Goal: Task Accomplishment & Management: Use online tool/utility

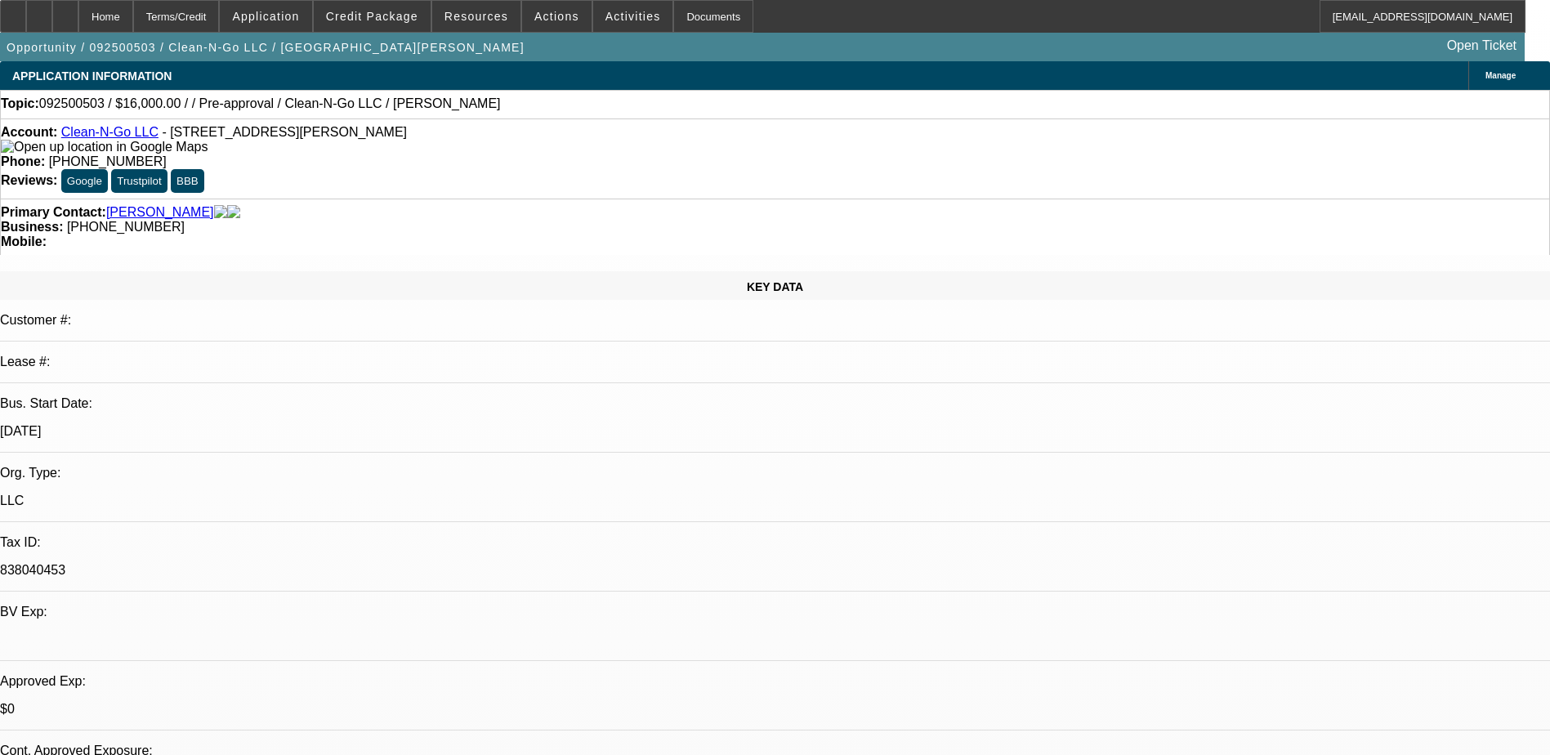
select select "0.2"
select select "2"
select select "0.1"
select select "4"
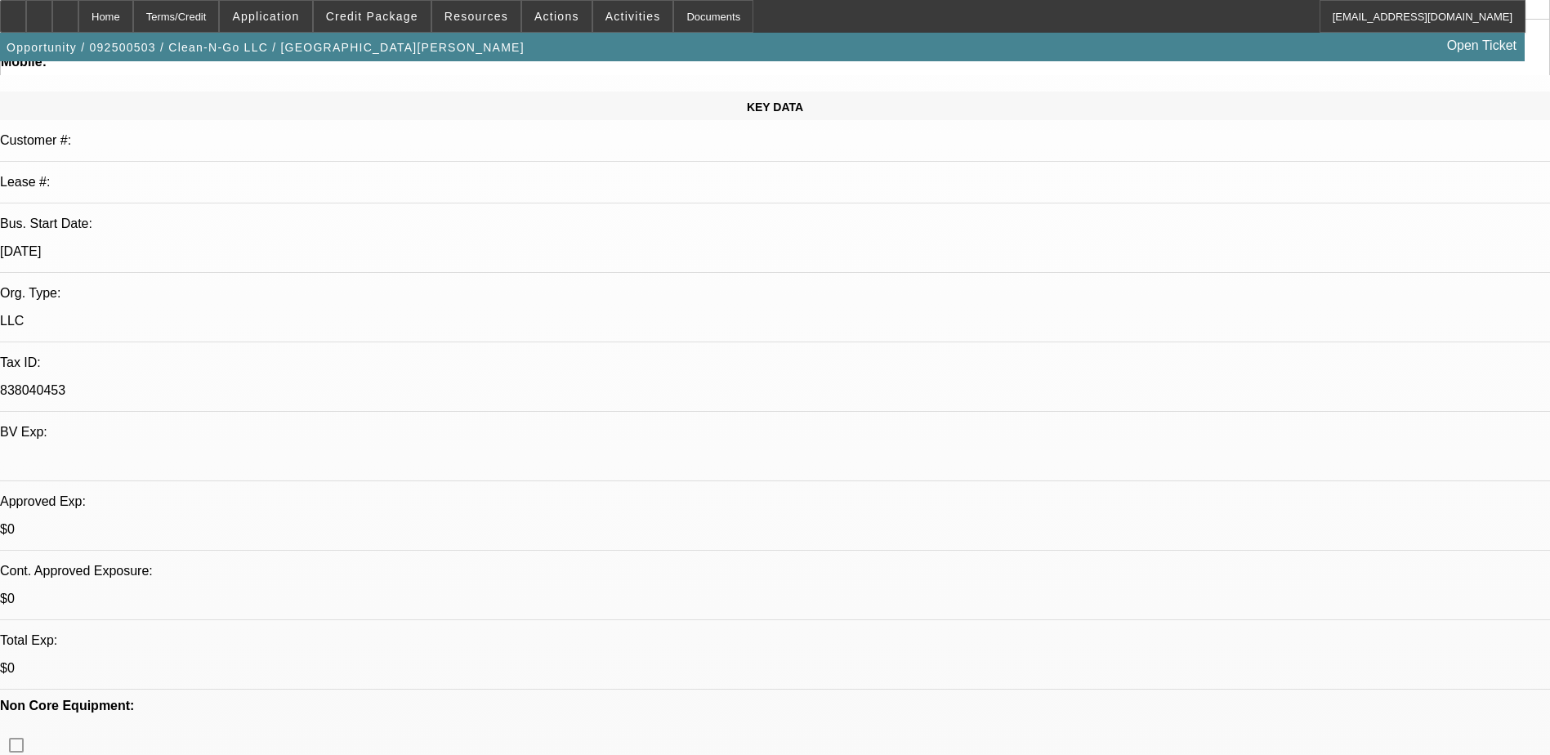
scroll to position [327, 0]
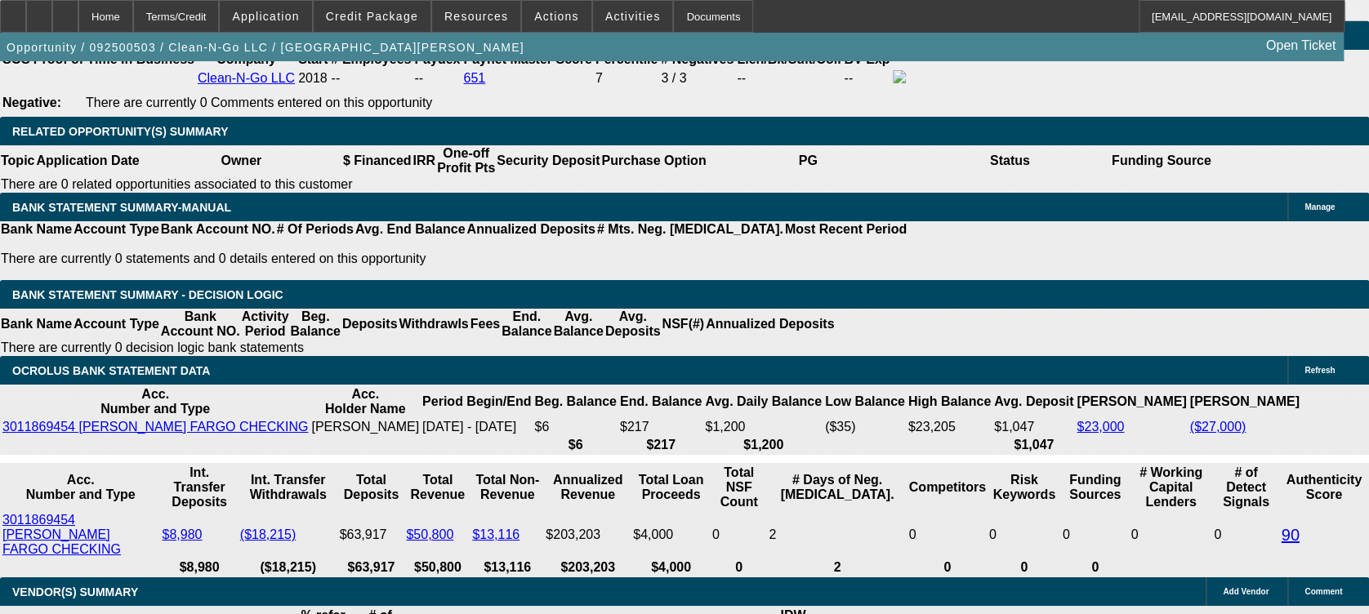
scroll to position [2657, 0]
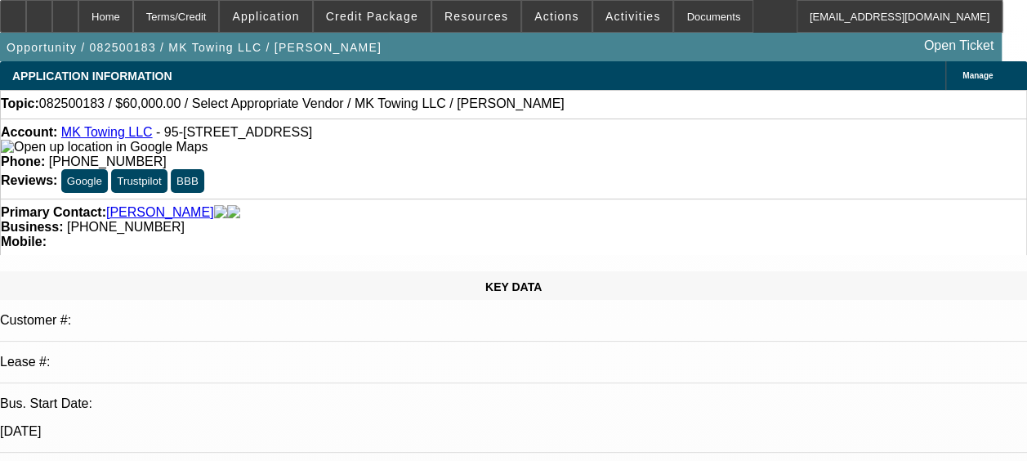
select select "0"
select select "2"
select select "0.1"
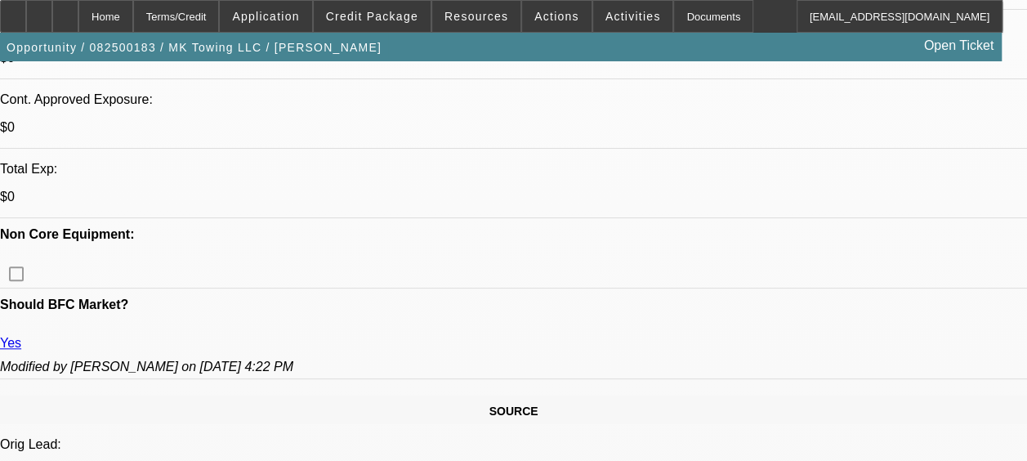
select select "1"
select select "2"
select select "4"
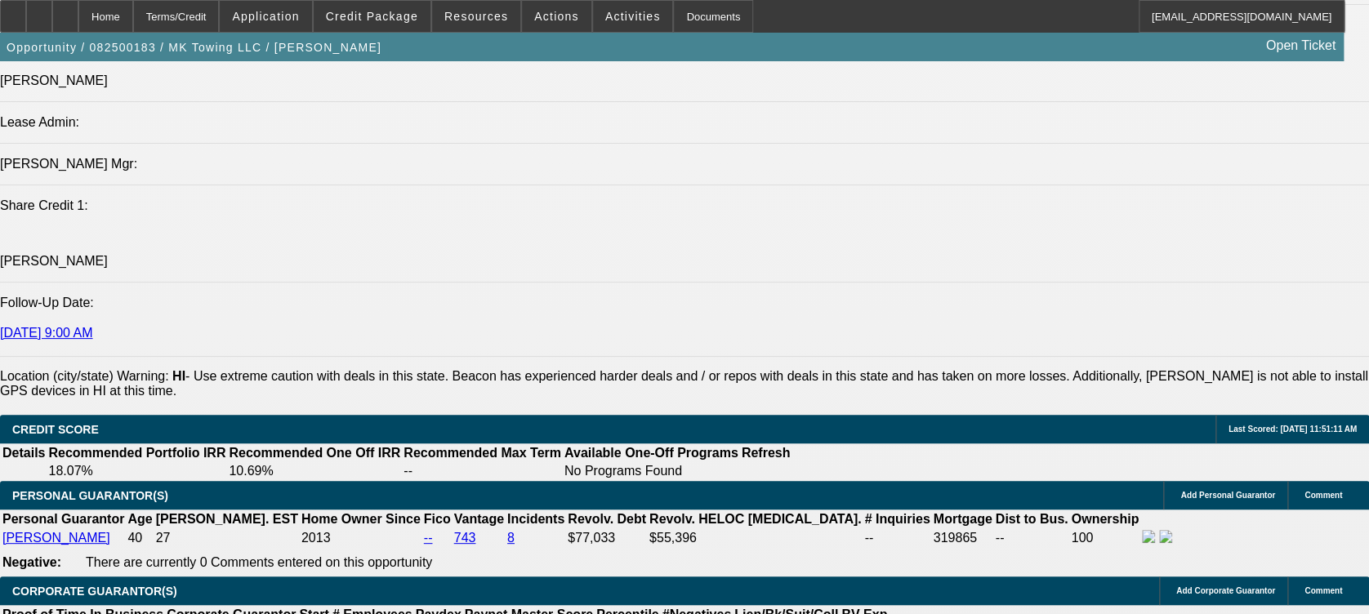
scroll to position [2023, 0]
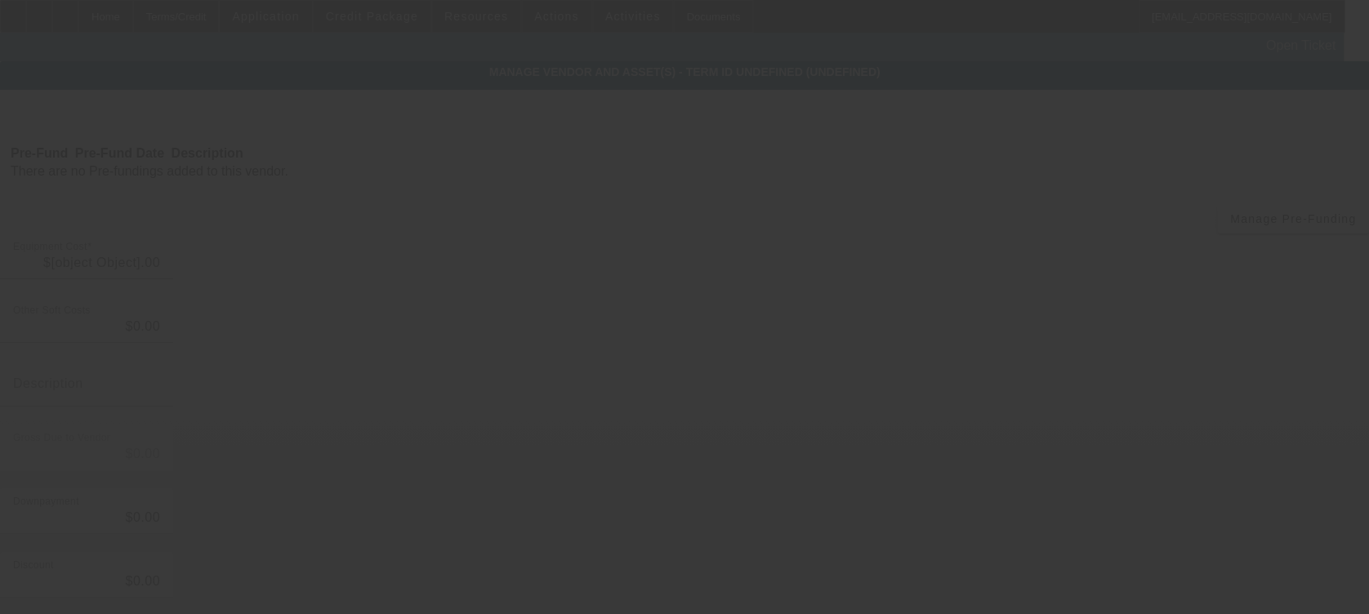
type input "$60,000.00"
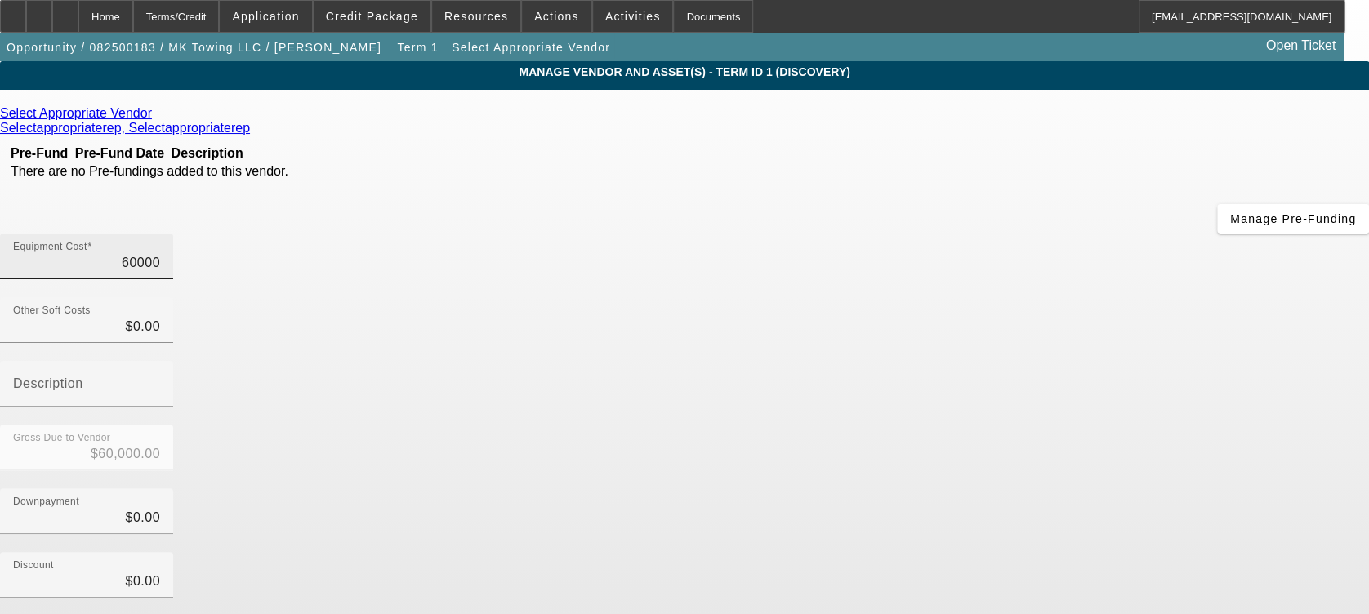
click at [160, 253] on input "60000" at bounding box center [86, 263] width 147 height 20
type input "1"
type input "$1.00"
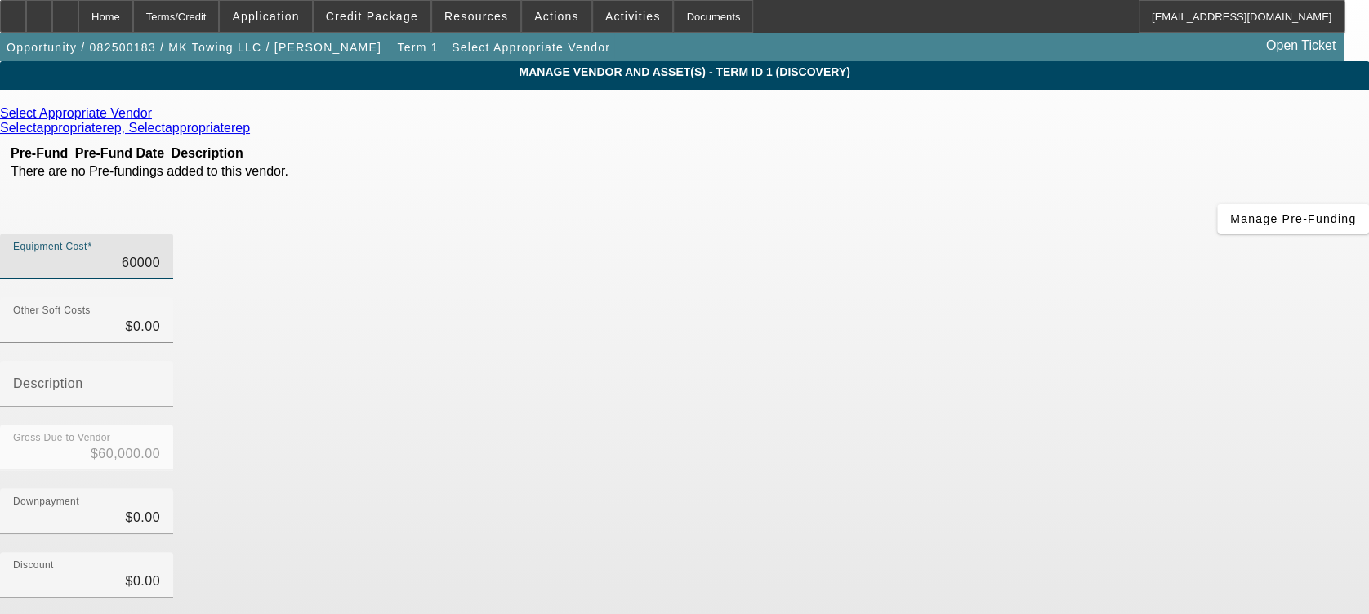
type input "$1.00"
type input "12"
type input "$12.00"
type input "120"
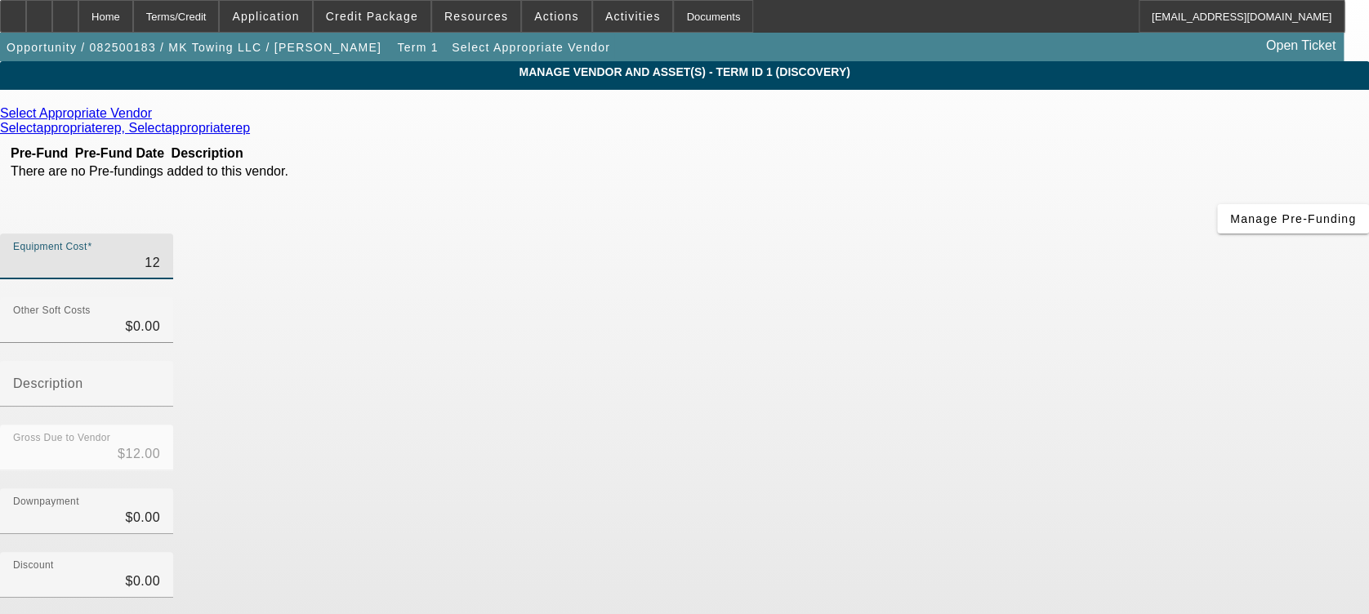
type input "$120.00"
type input "1200"
type input "$1,200.00"
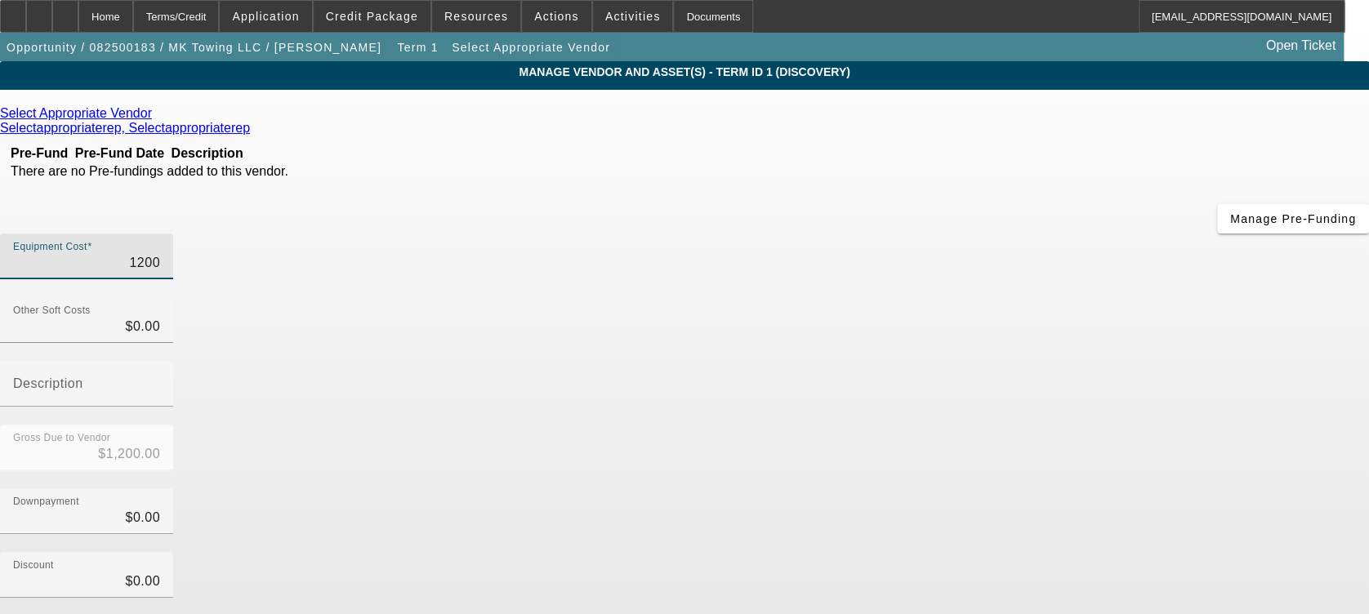
type input "12000"
type input "$12,000.00"
type input "120000"
type input "$120,000.00"
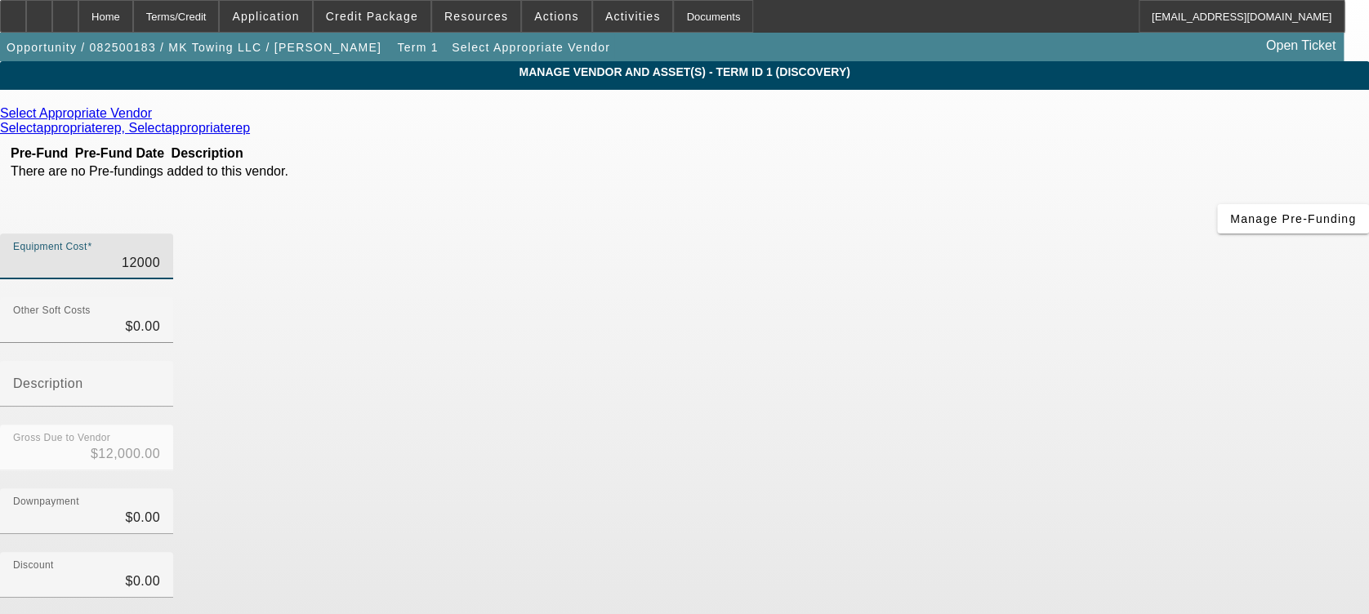
type input "$120,000.00"
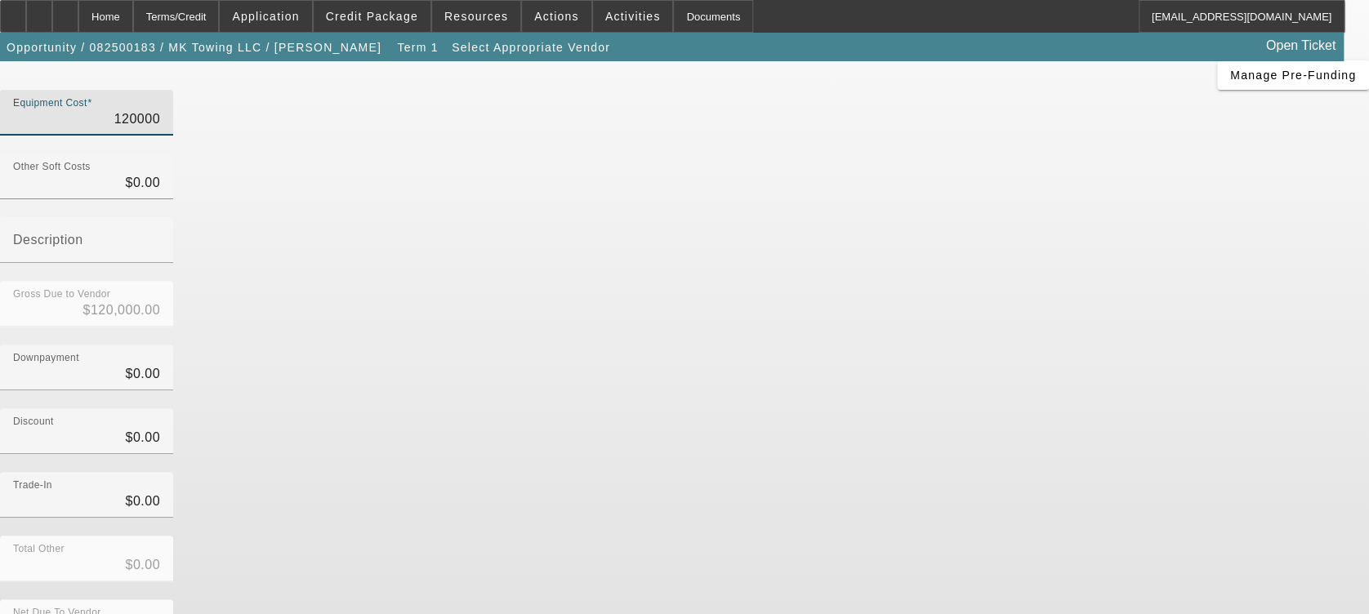
type input "$120,000.00"
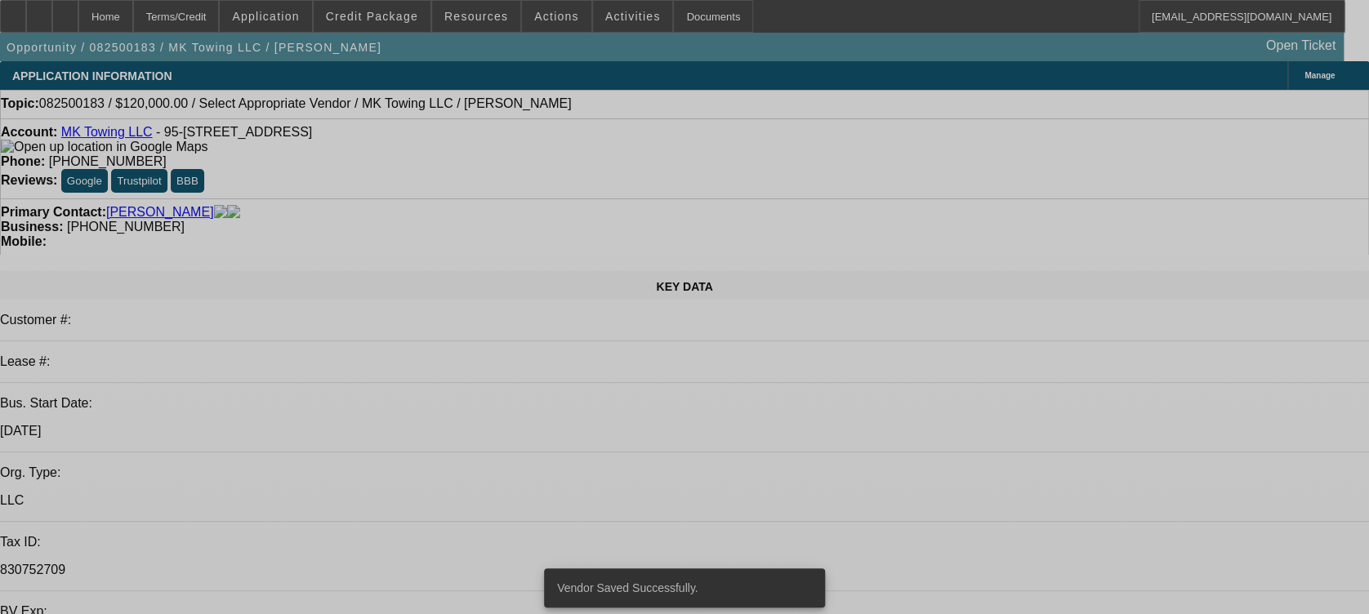
select select "0"
select select "2"
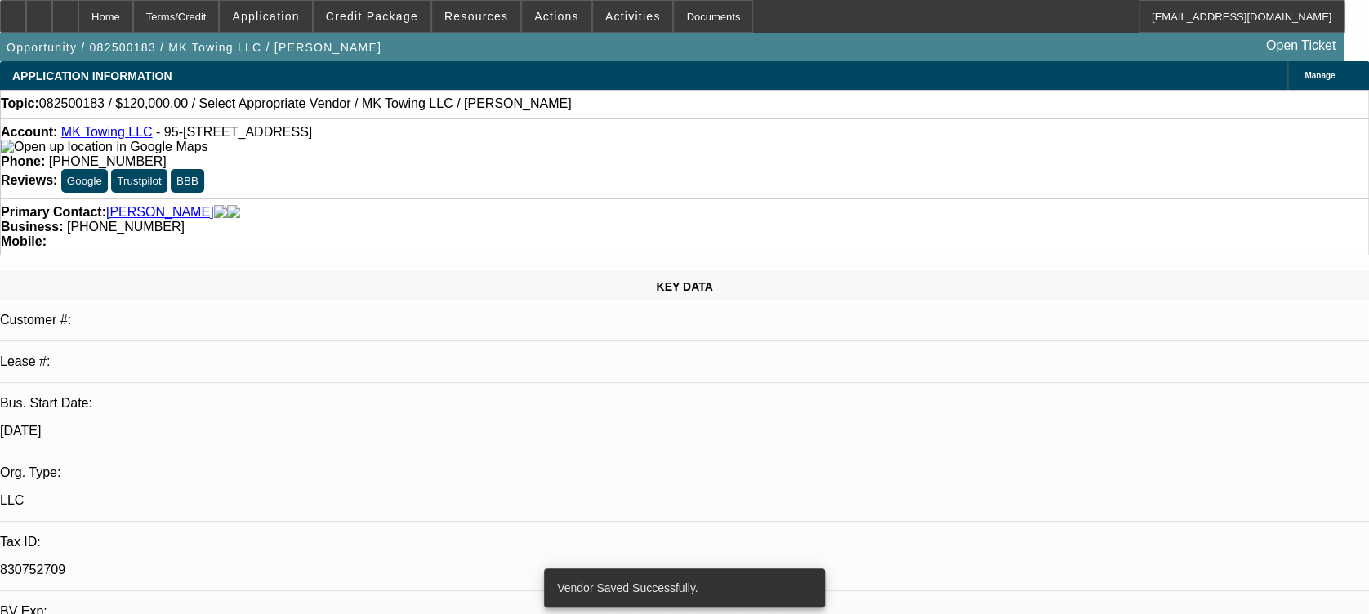
select select "0.1"
select select "4"
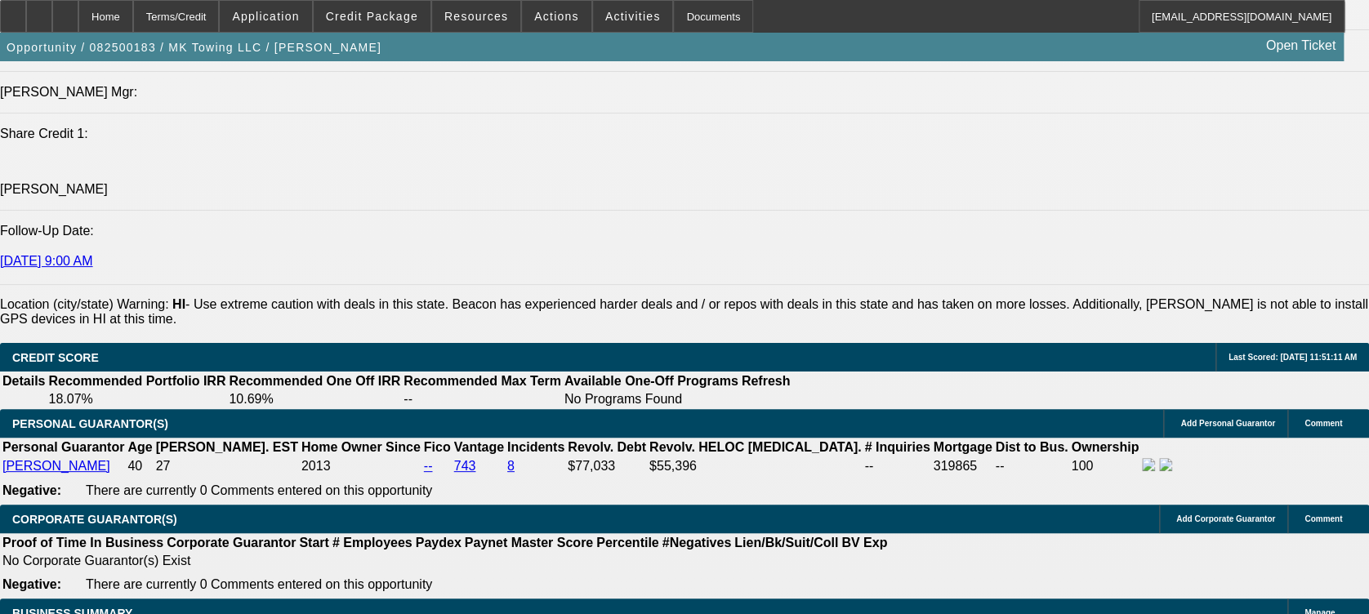
scroll to position [2157, 0]
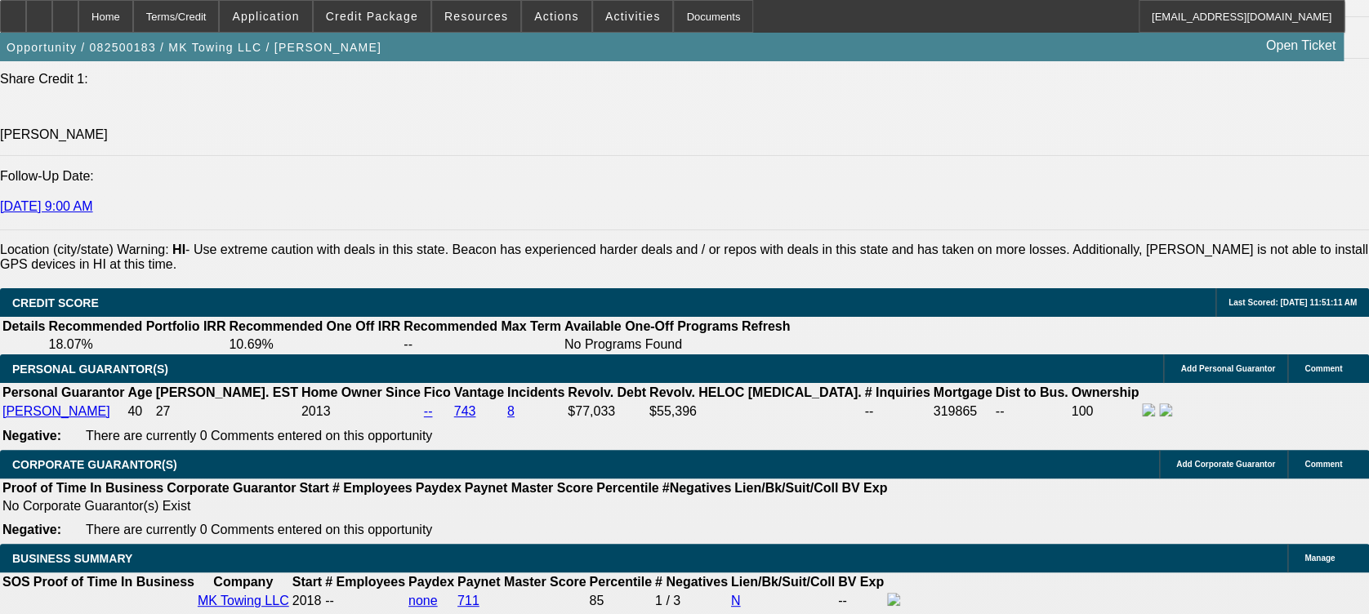
type input "$0.00"
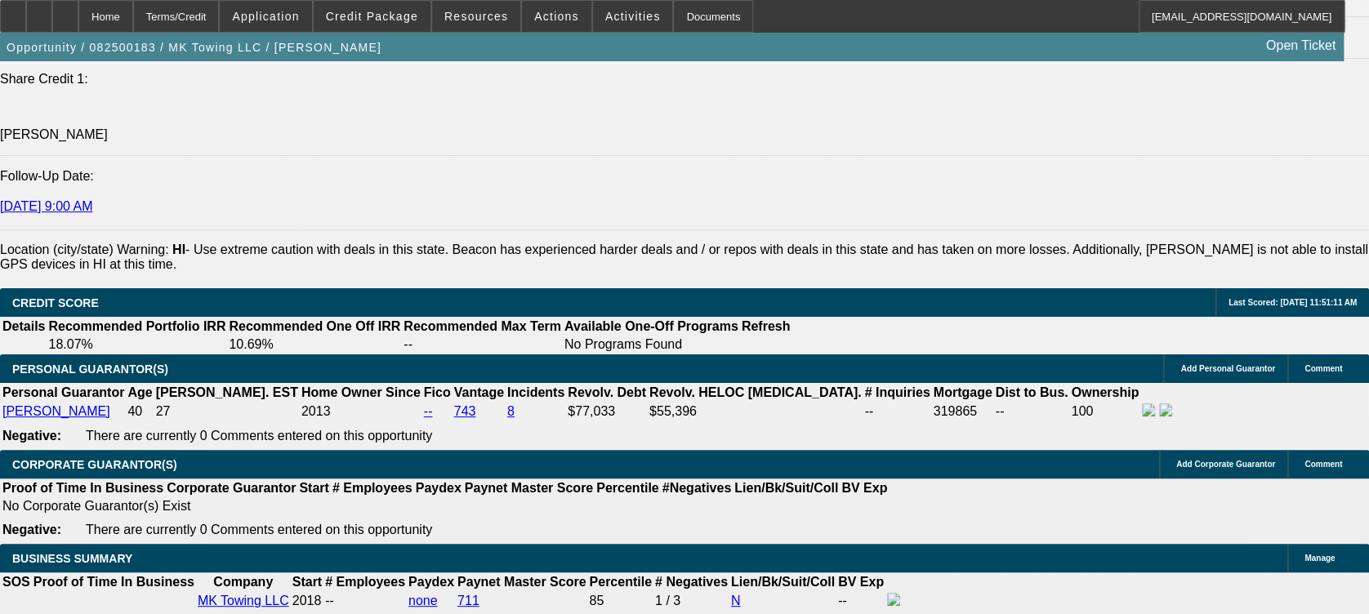
type input "15"
type input "72"
type input "$16,756.80"
type input "$8,378.40"
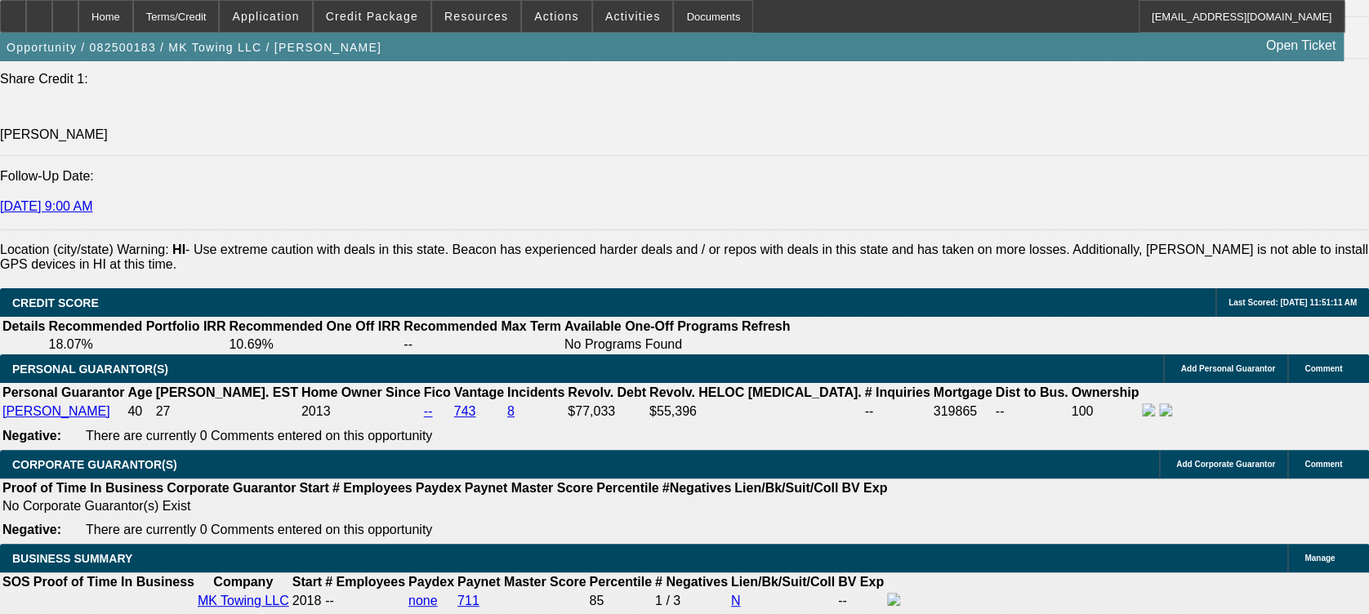
type input "$24,711.06"
type input "$12,355.53"
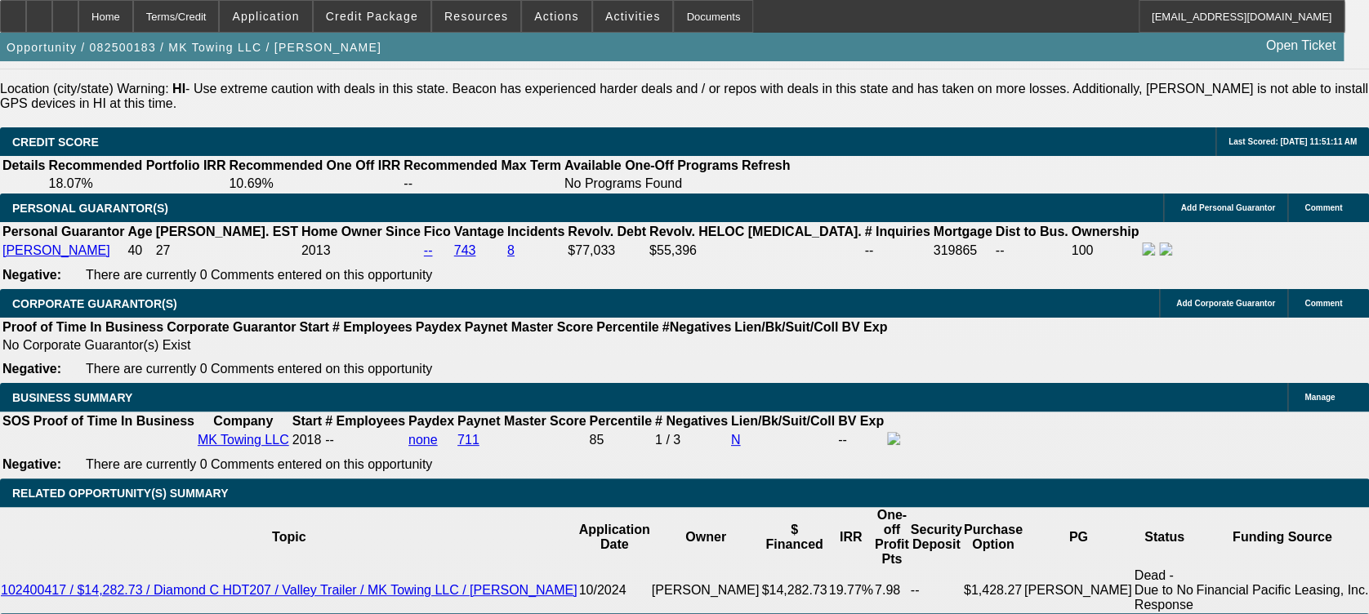
scroll to position [2319, 0]
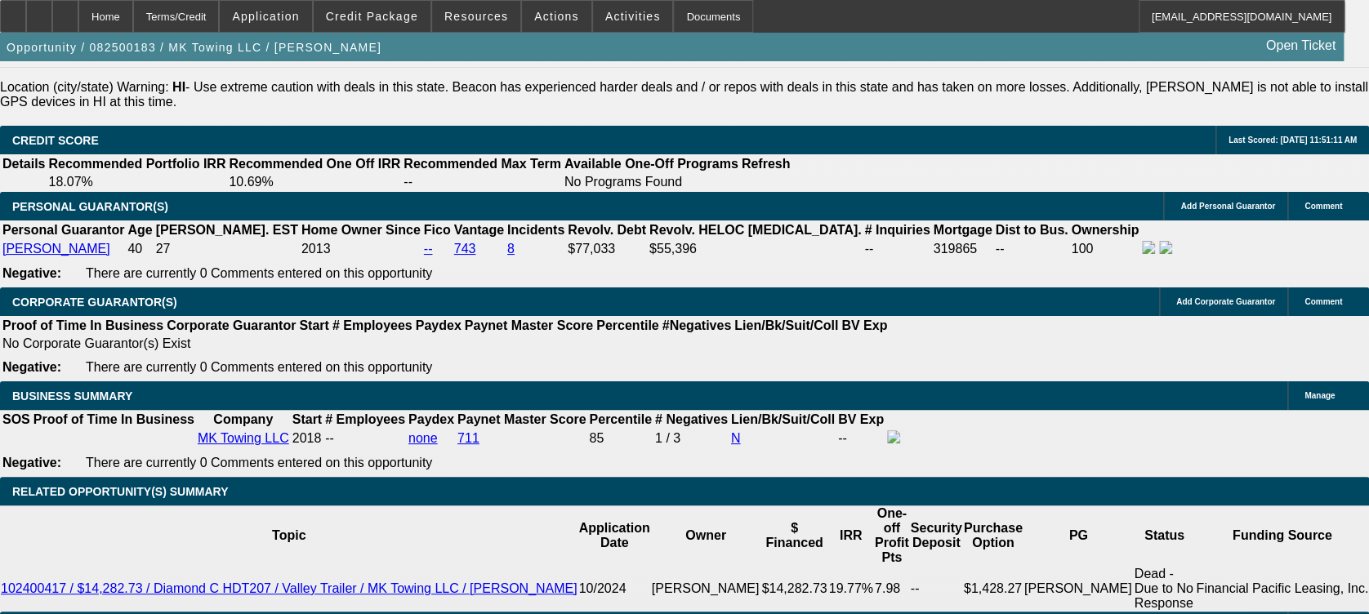
type input "72"
select select "1"
type input "$12,355.53"
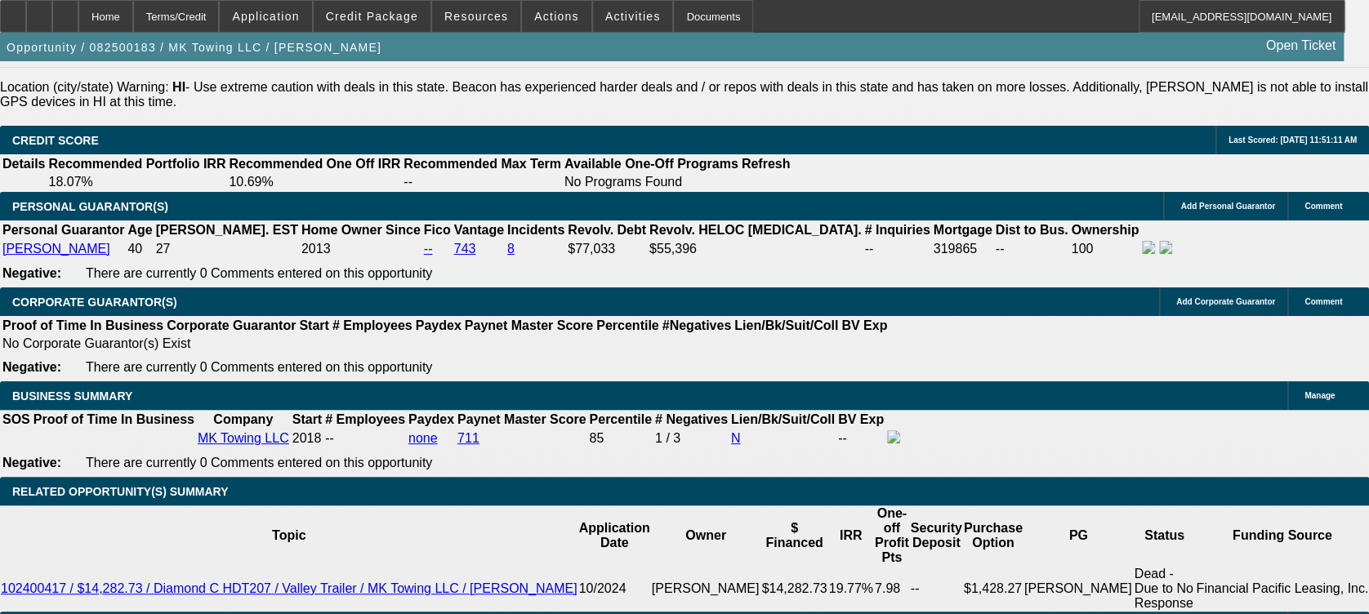
select select "0"
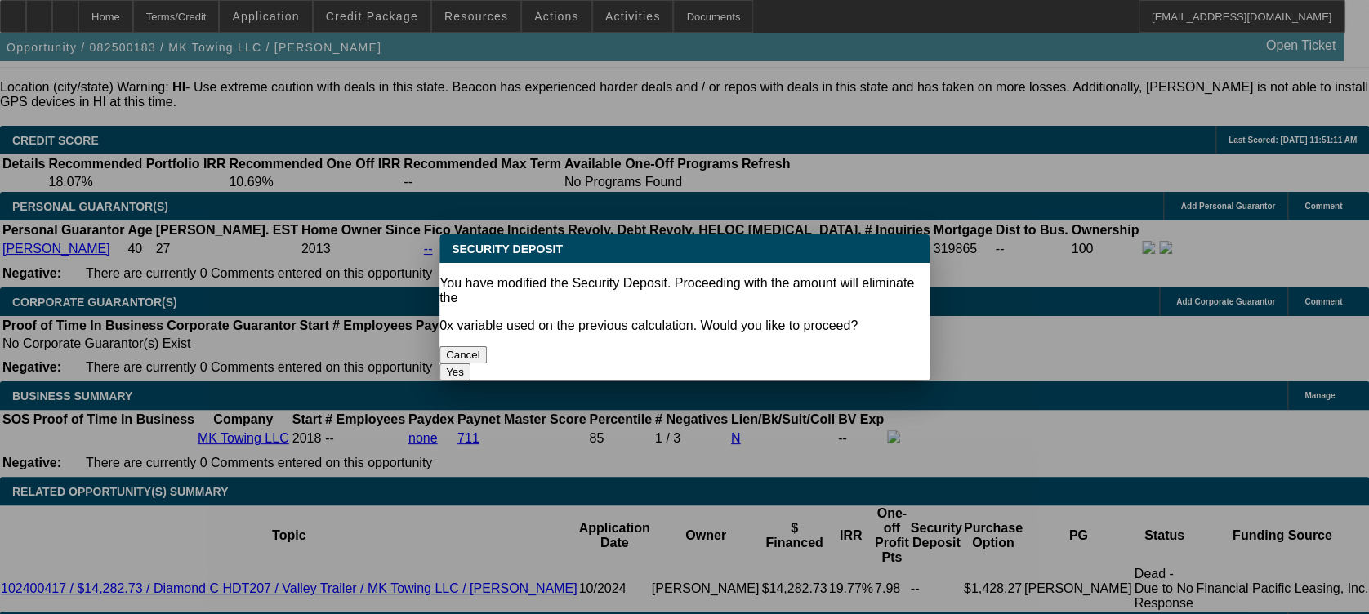
scroll to position [0, 0]
click at [471, 364] on button "Yes" at bounding box center [455, 372] width 31 height 17
type input "$0.00"
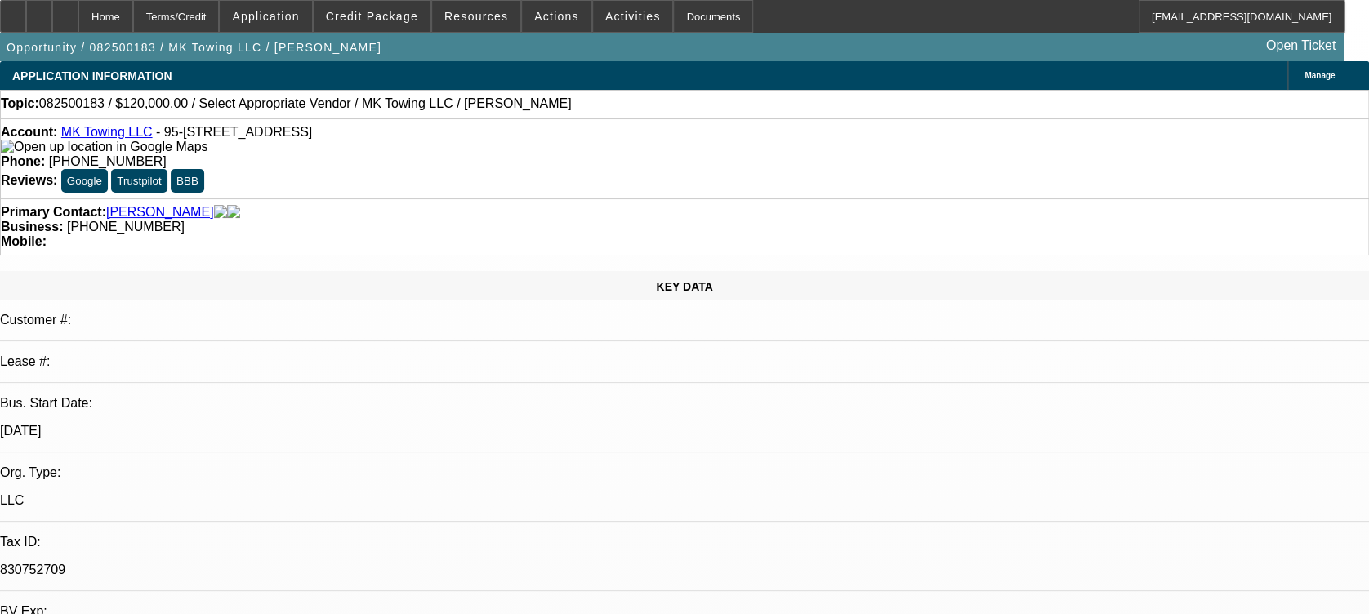
scroll to position [2319, 0]
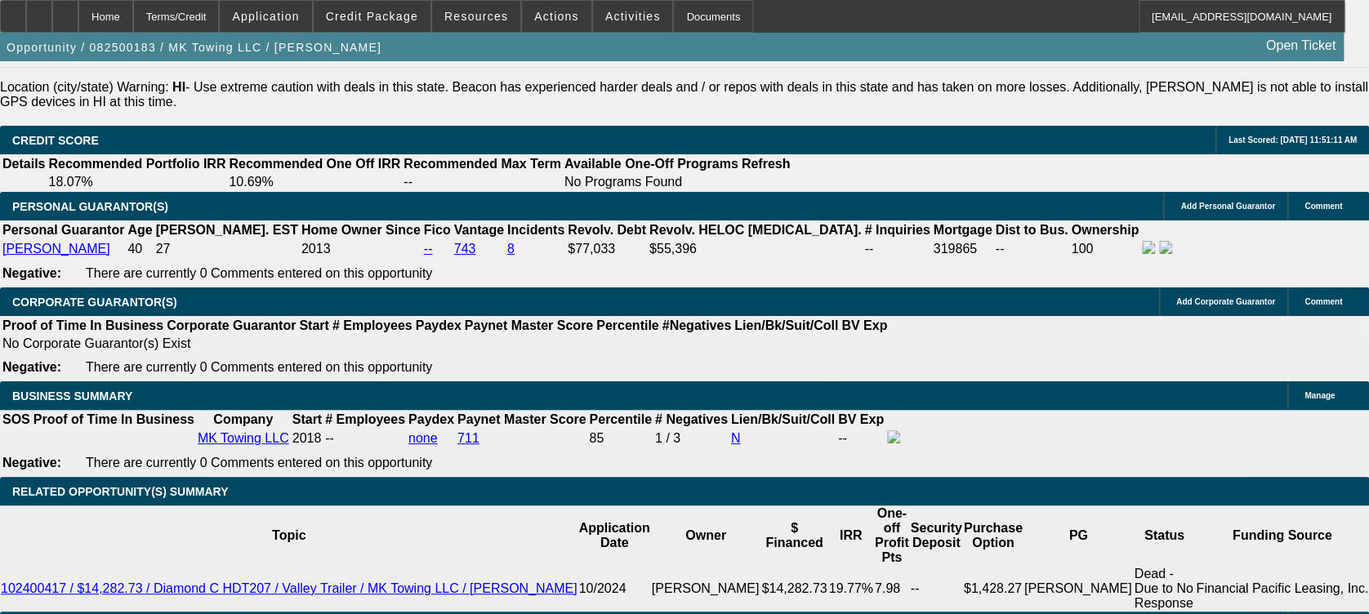
select select "3"
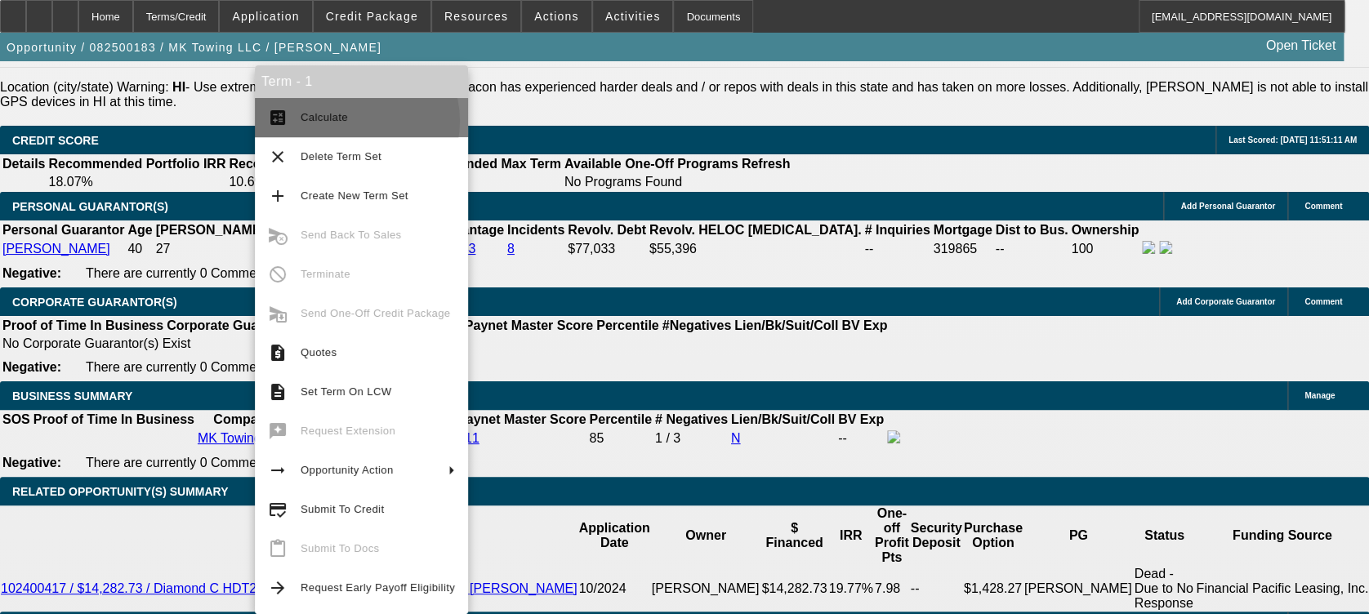
click at [352, 121] on span "Calculate" at bounding box center [378, 118] width 154 height 20
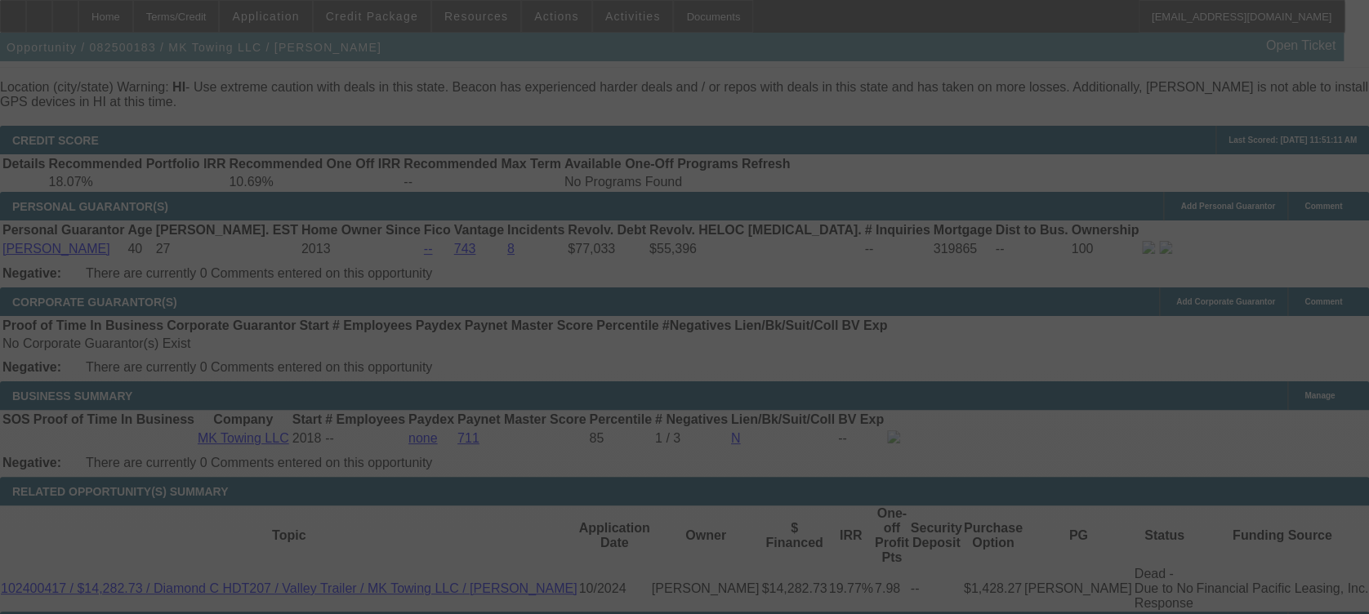
scroll to position [2367, 0]
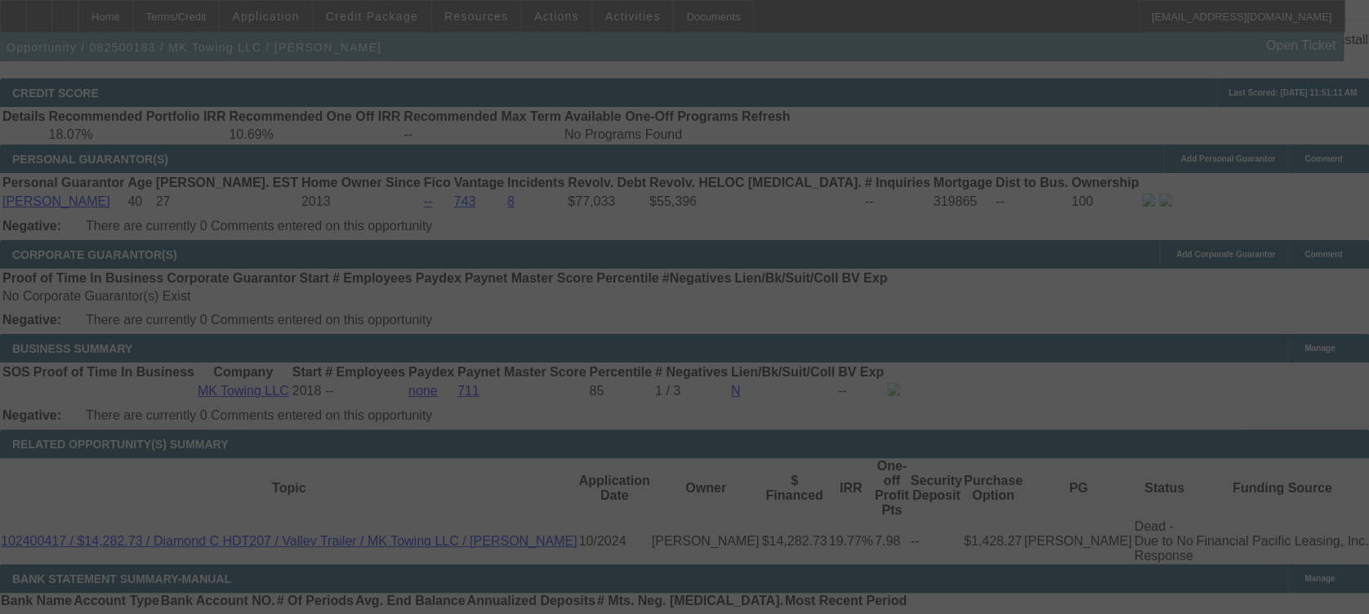
select select "0"
select select "3"
select select "0.1"
select select "4"
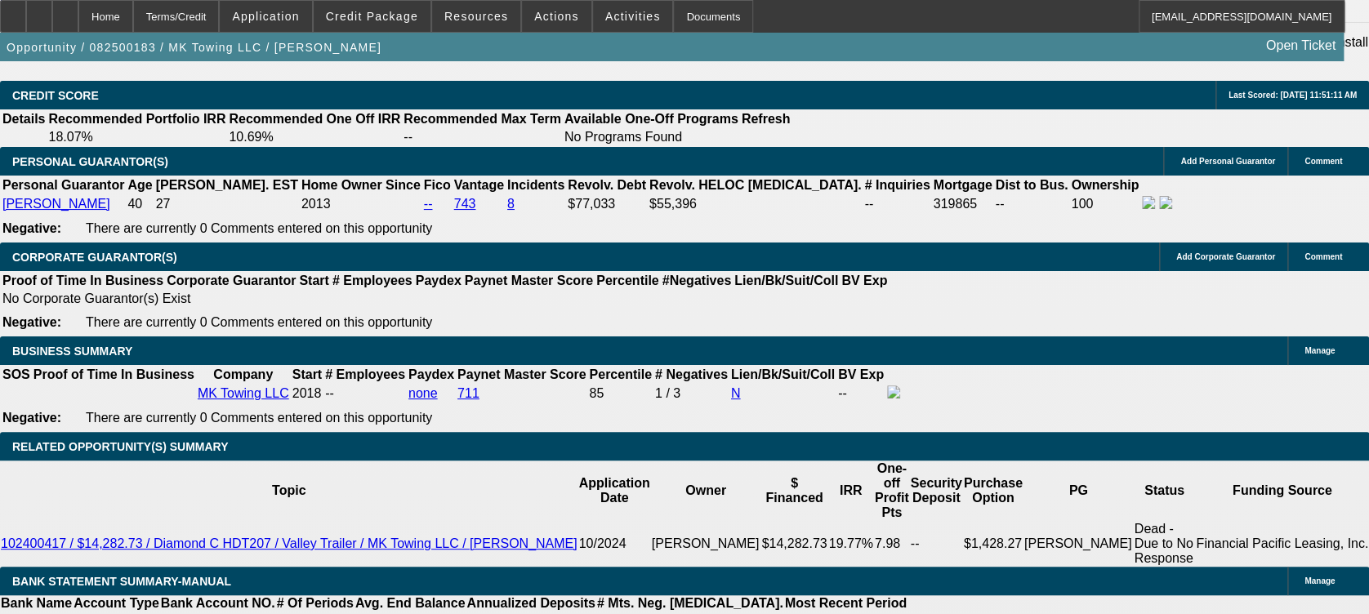
scroll to position [2397, 0]
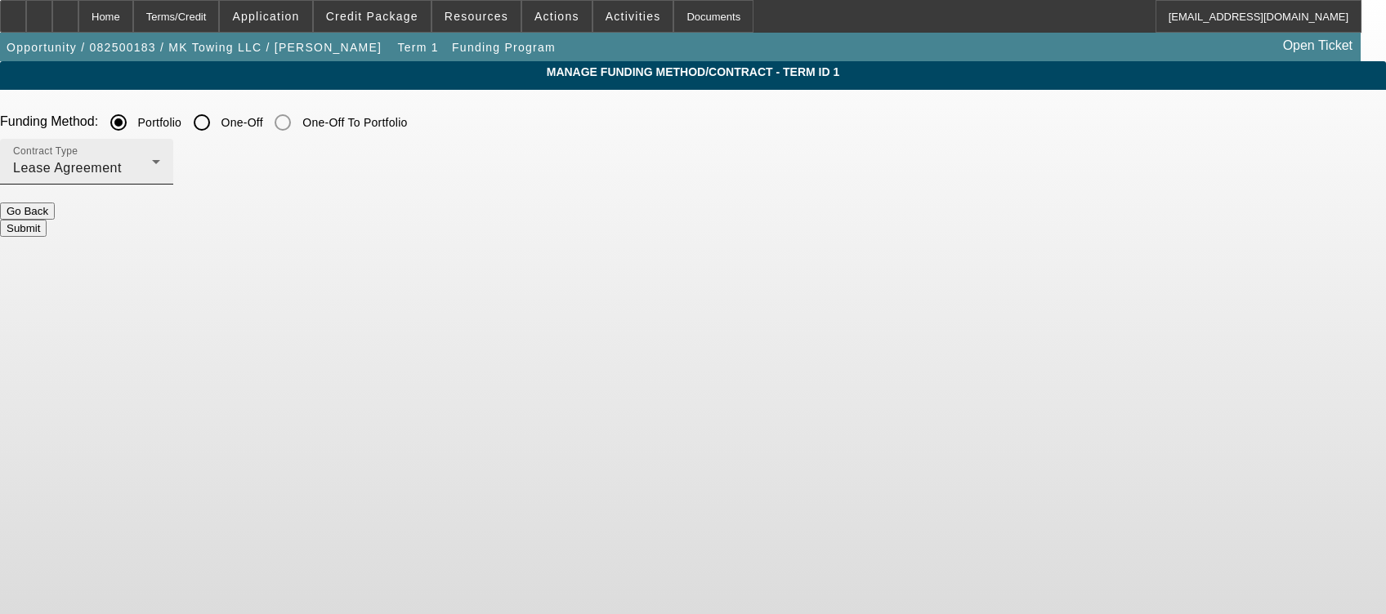
click at [160, 153] on div "Contract Type Lease Agreement" at bounding box center [86, 162] width 147 height 46
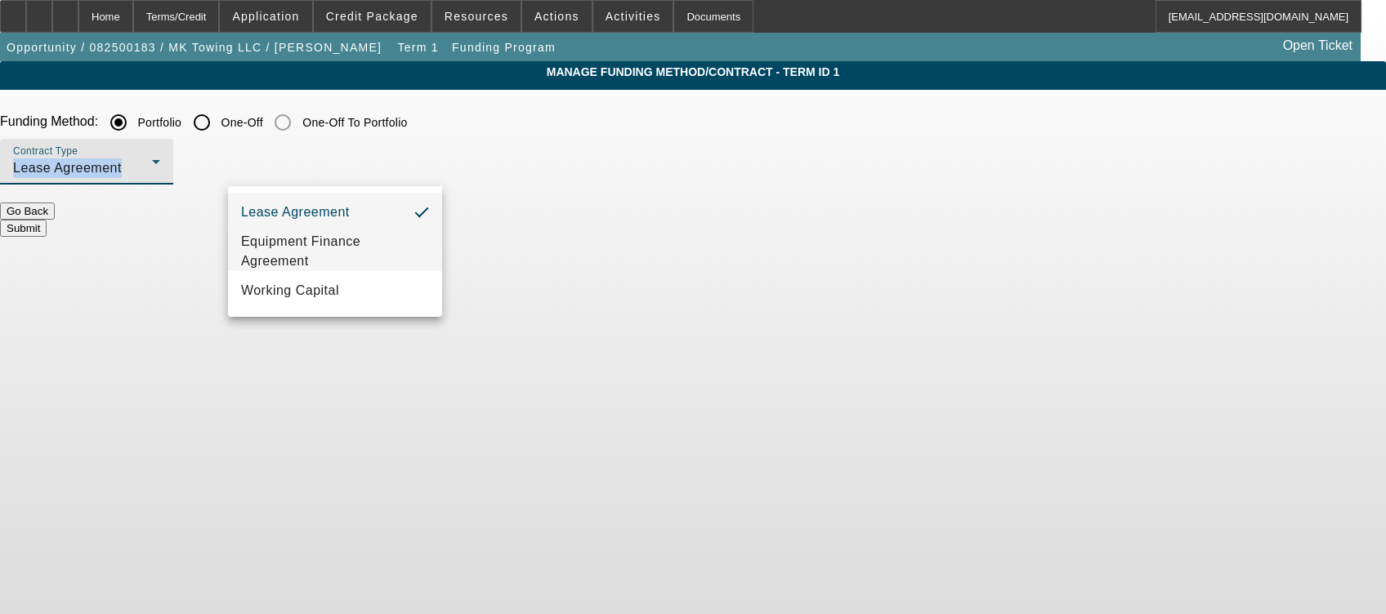
drag, startPoint x: 418, startPoint y: 153, endPoint x: 354, endPoint y: 252, distance: 118.1
click at [354, 252] on span "Equipment Finance Agreement" at bounding box center [335, 251] width 188 height 39
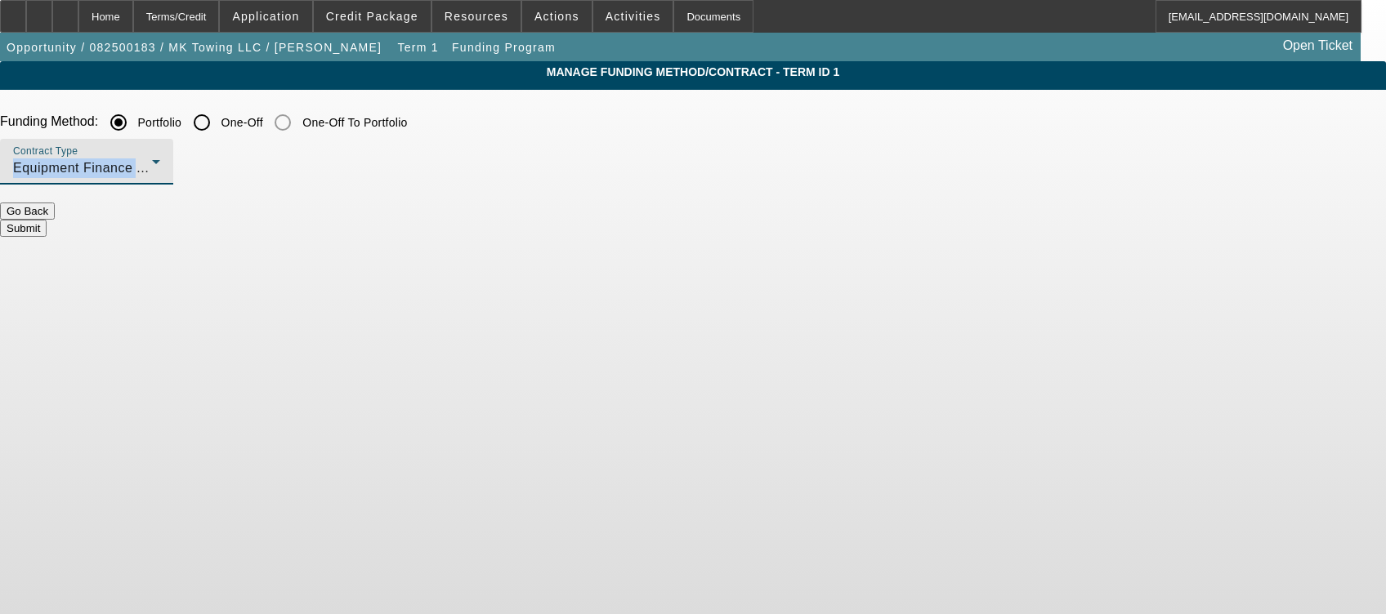
click at [47, 220] on button "Submit" at bounding box center [23, 228] width 47 height 17
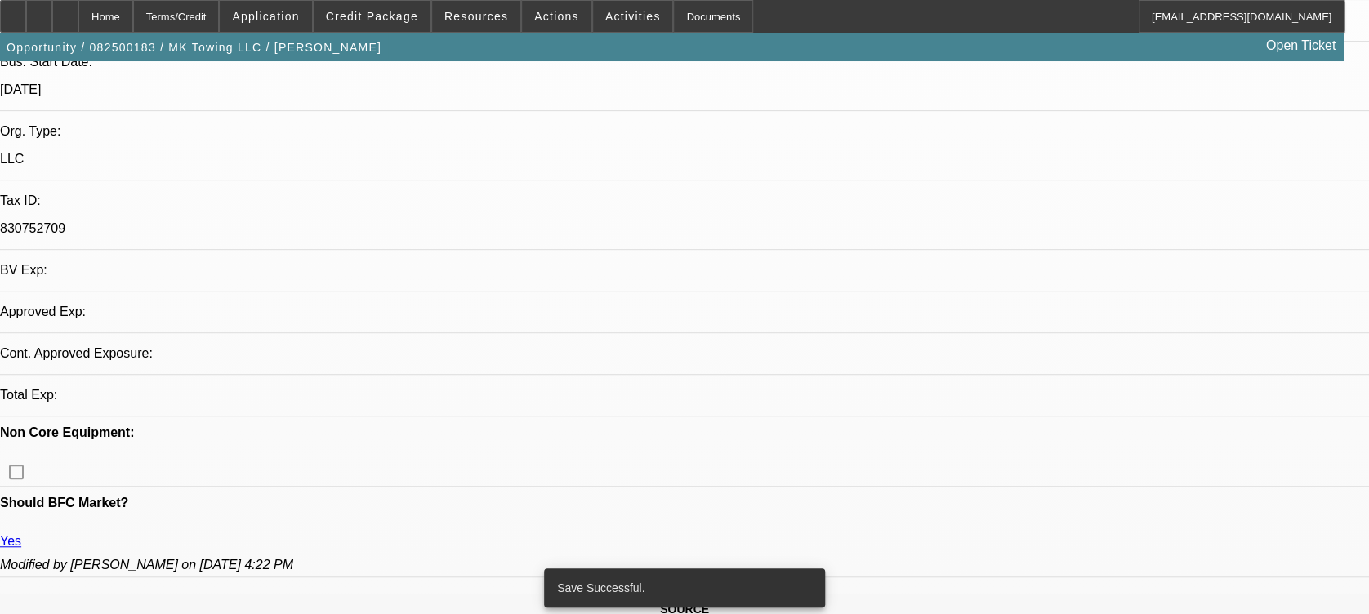
select select "0"
select select "3"
select select "0"
select select "6"
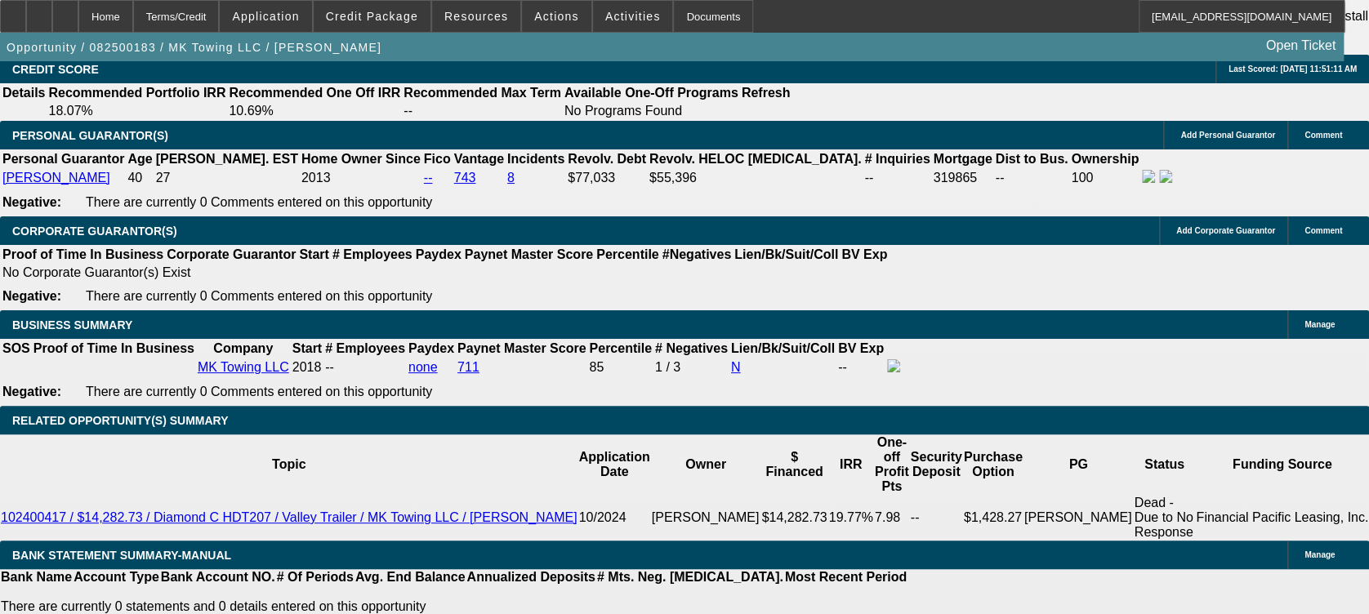
scroll to position [2392, 0]
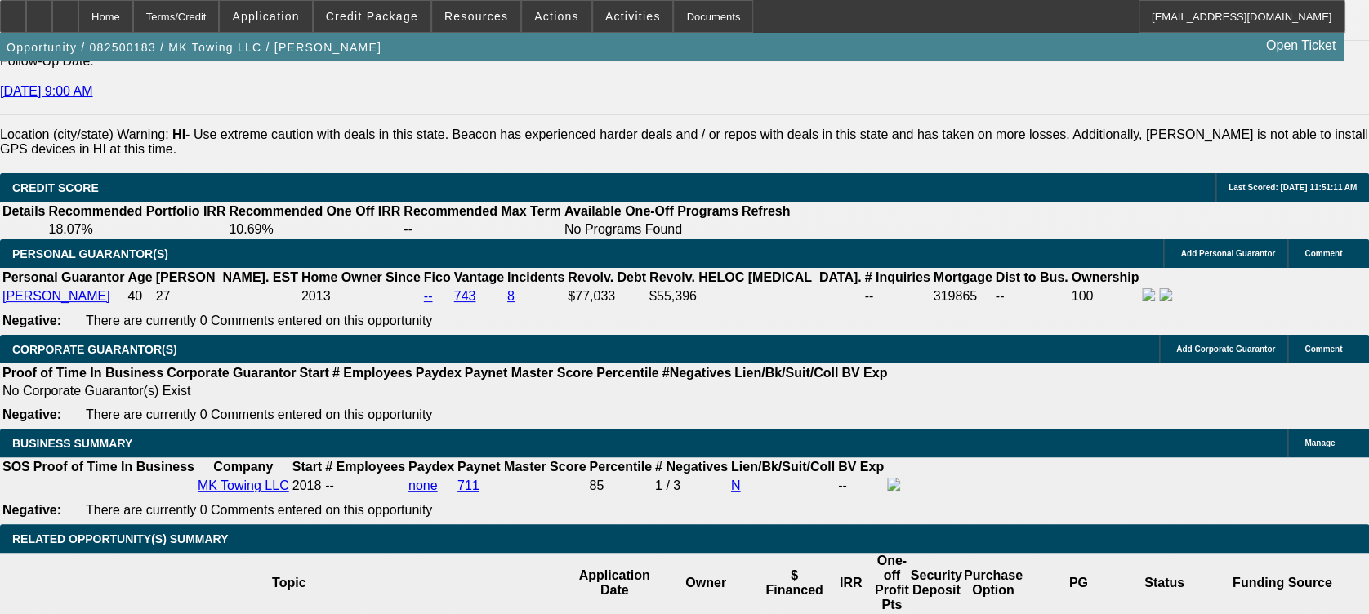
scroll to position [2274, 0]
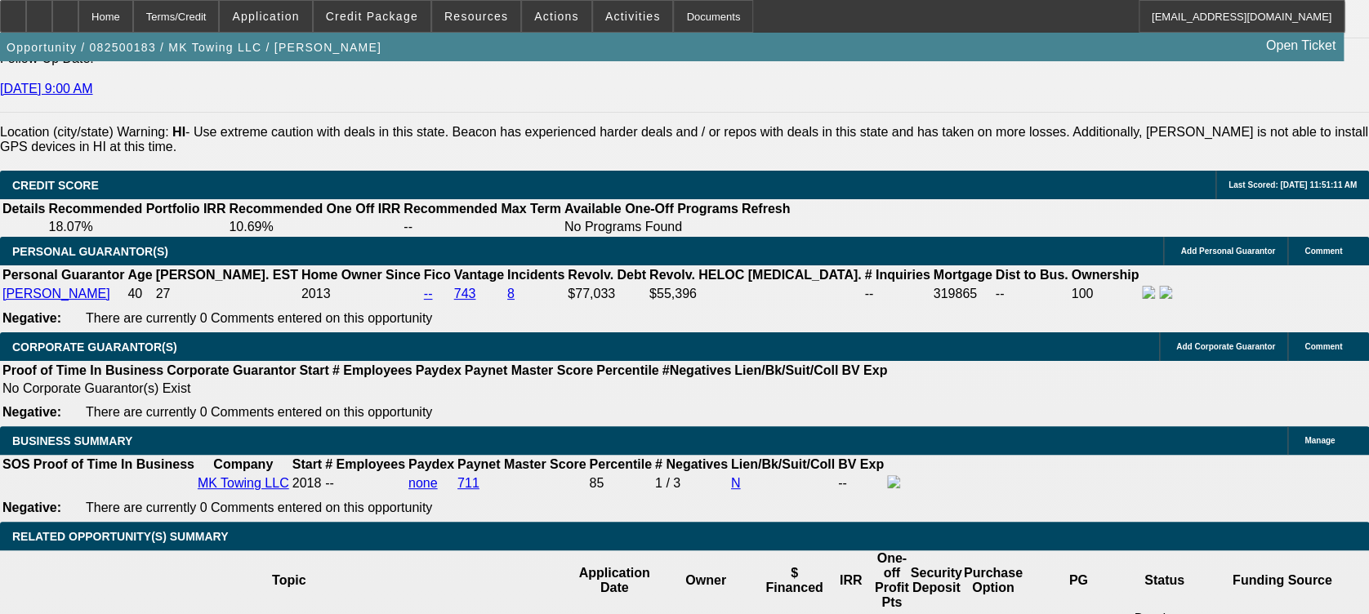
type input "UNKNOWN"
type input "1"
type input "$127,200.00"
type input "72"
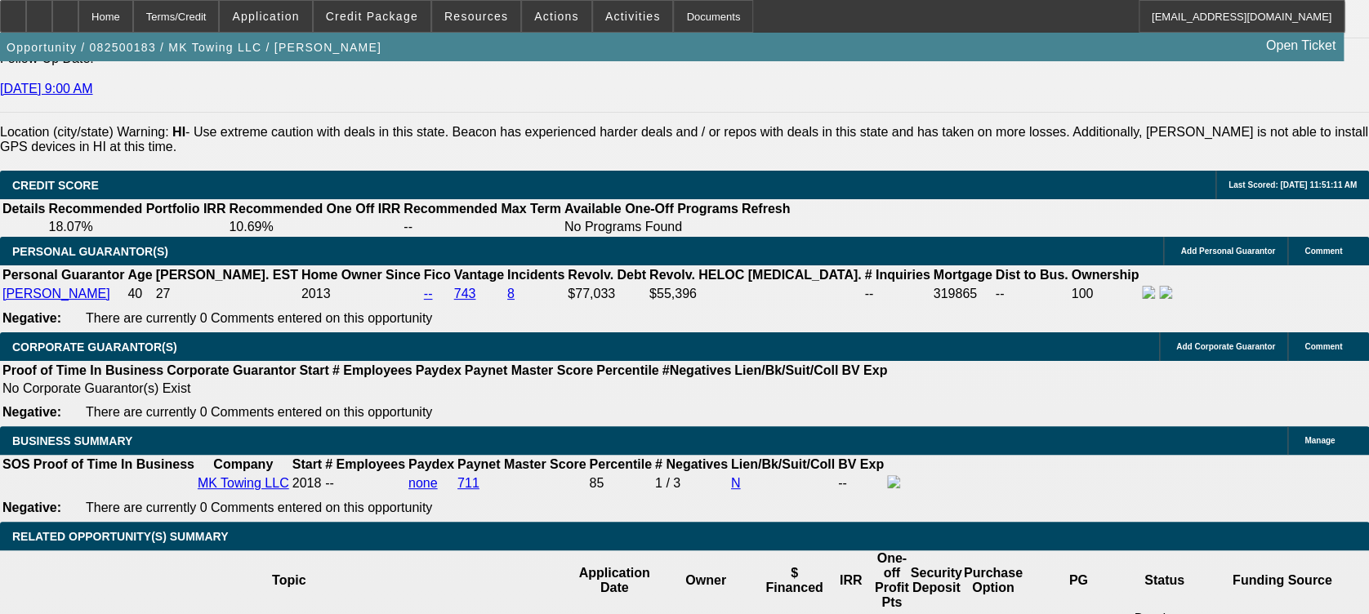
type input "1"
type input "$1,717.86"
type input "15"
type input "$2,537.40"
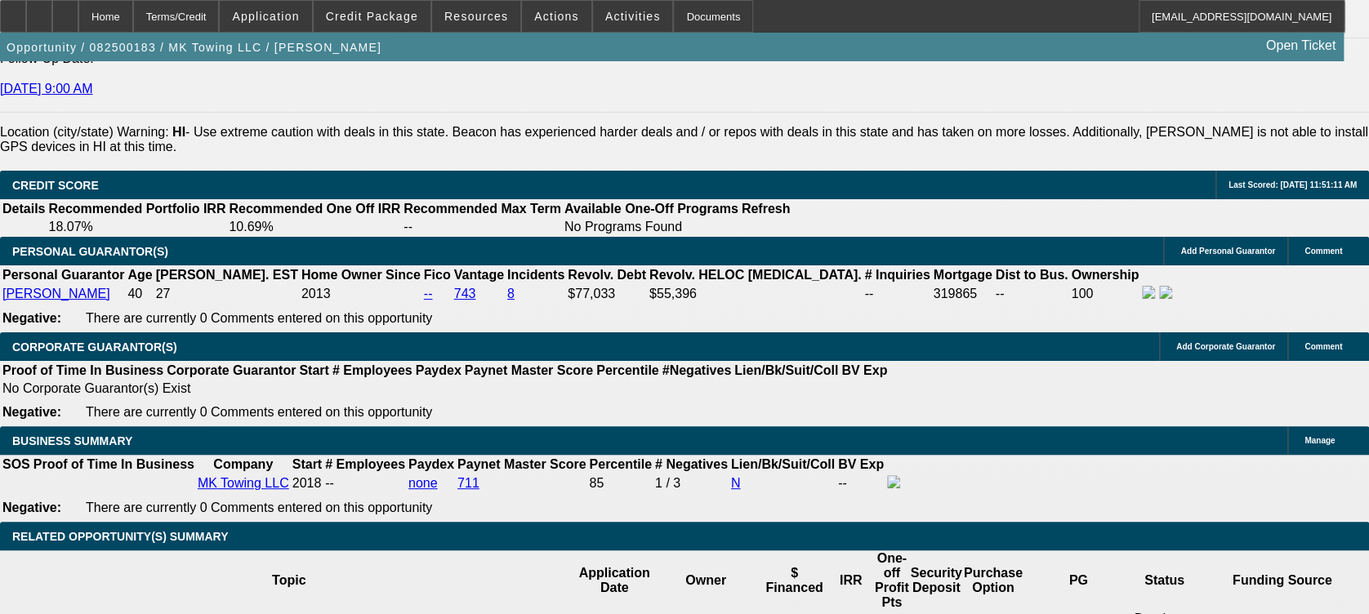
type input "15"
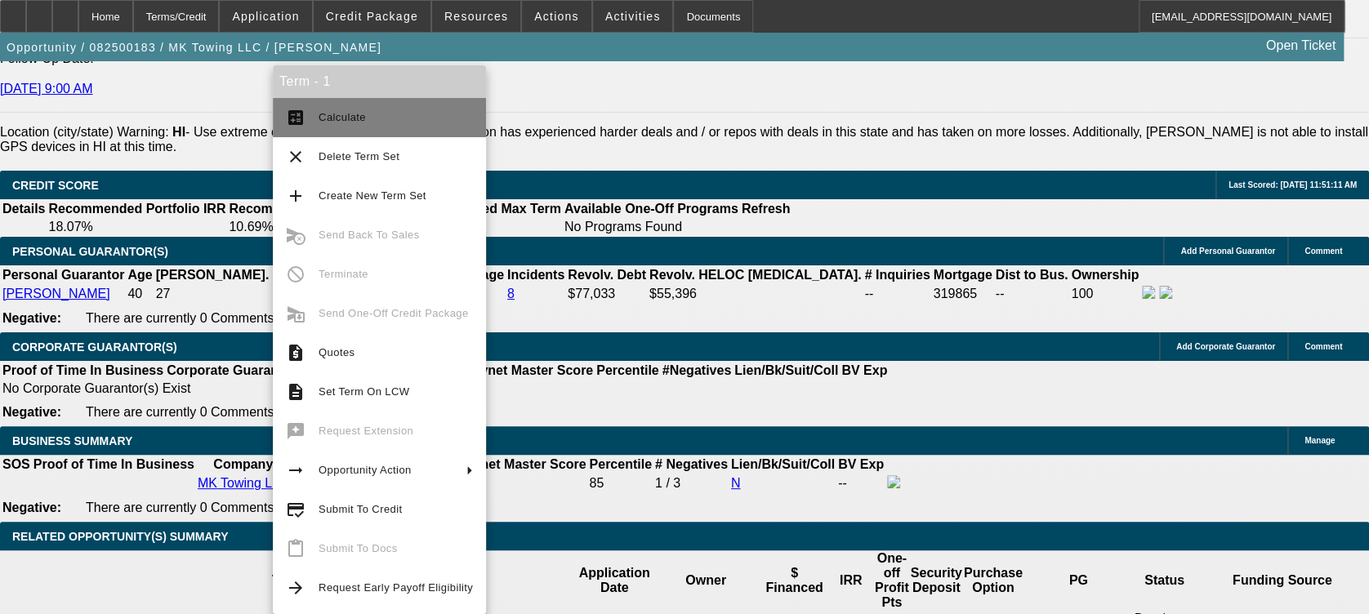
click at [377, 127] on span "Calculate" at bounding box center [396, 118] width 154 height 20
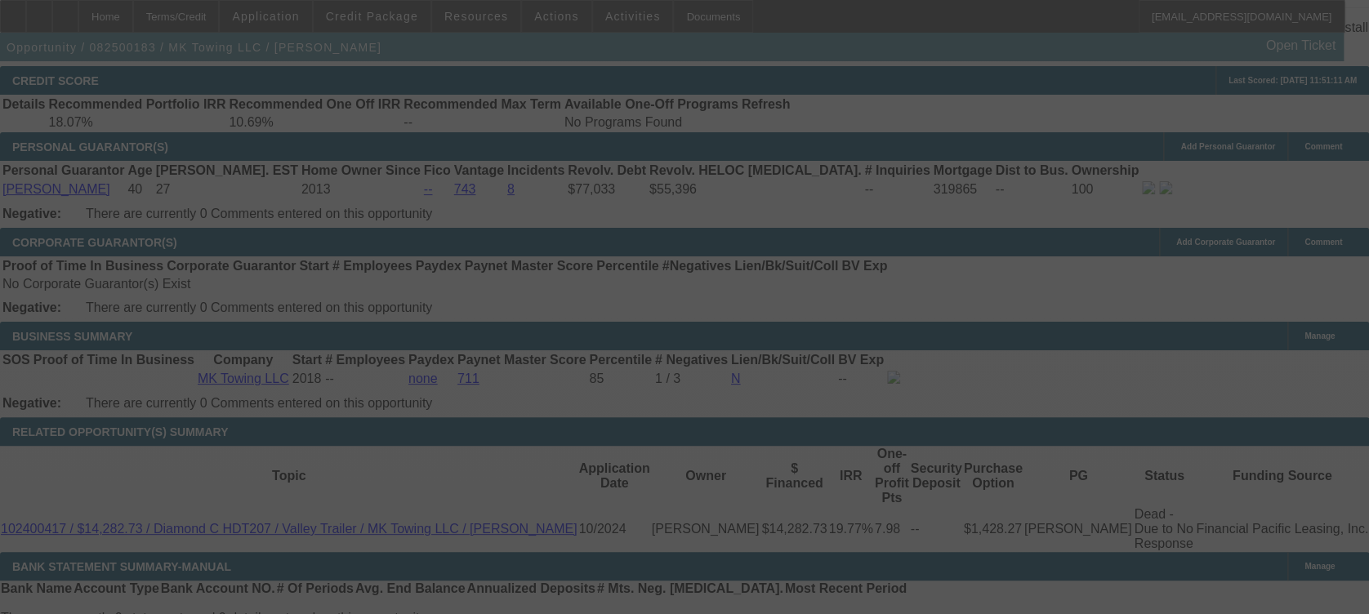
scroll to position [2381, 0]
select select "0"
select select "3"
select select "0"
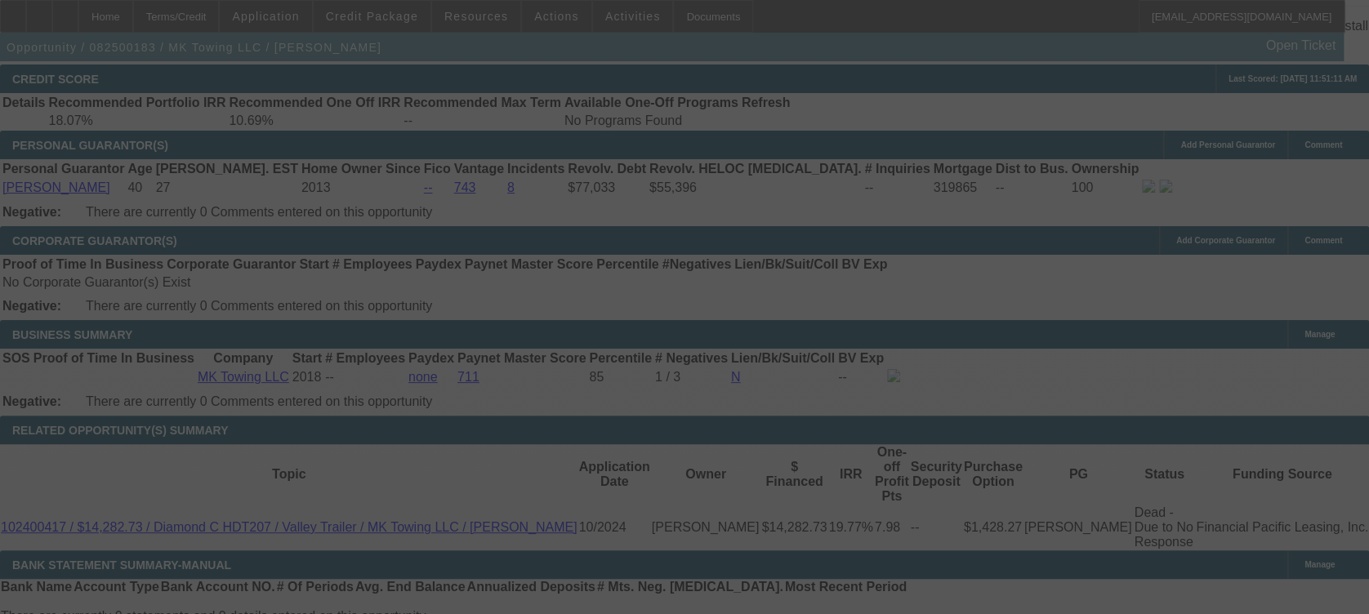
select select "6"
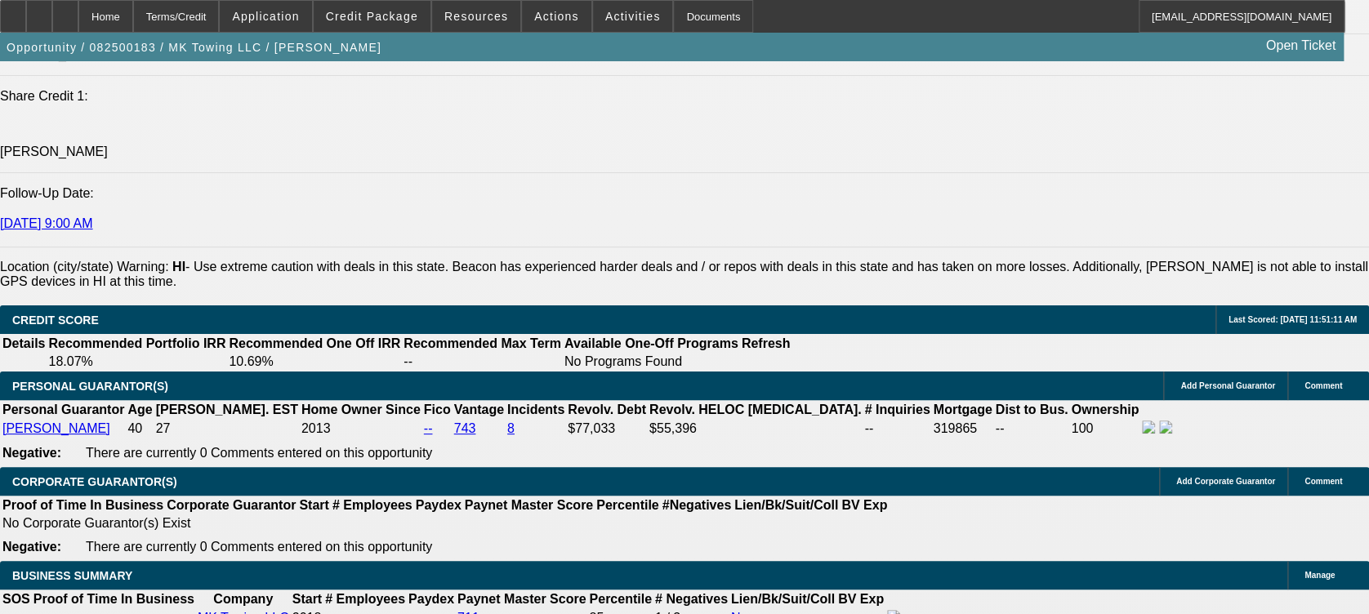
scroll to position [2189, 0]
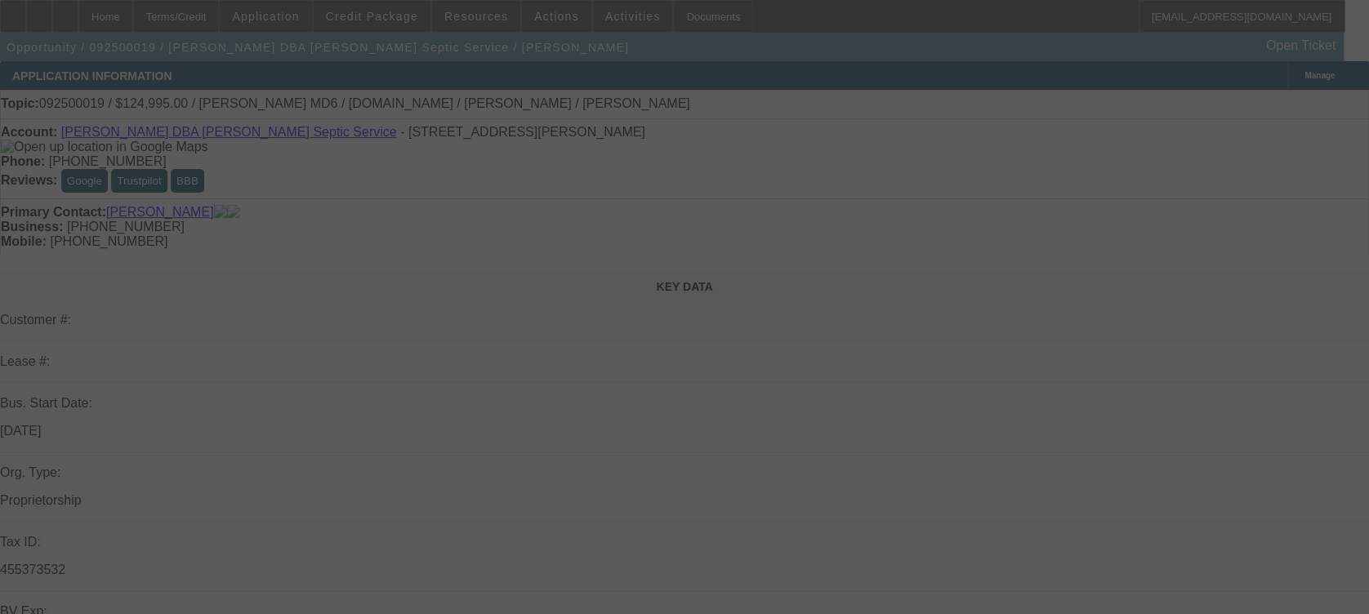
scroll to position [426, 0]
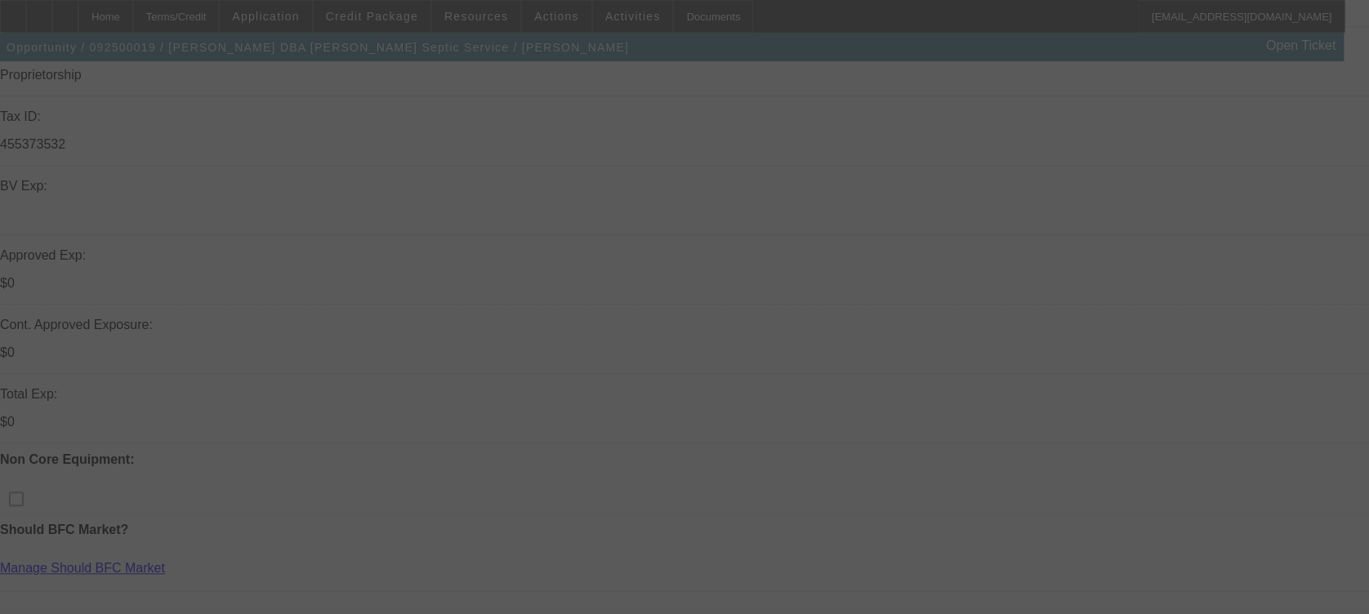
select select "0"
select select "0.1"
select select "0"
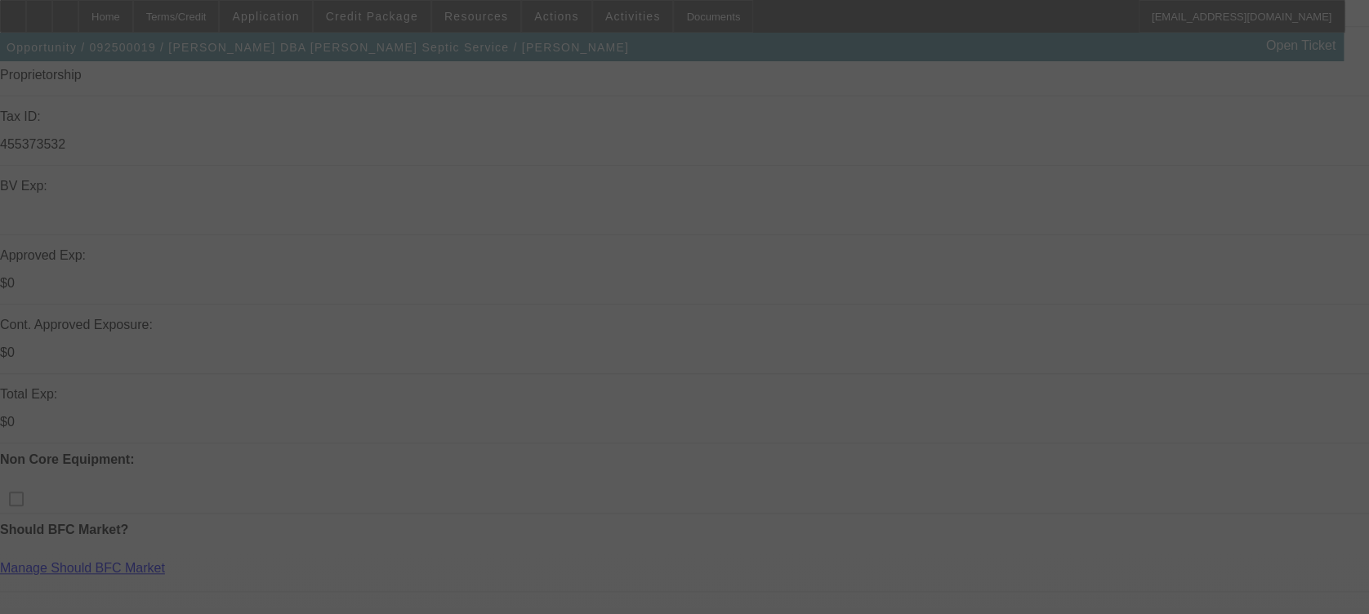
select select "0.1"
select select "0"
select select "0.1"
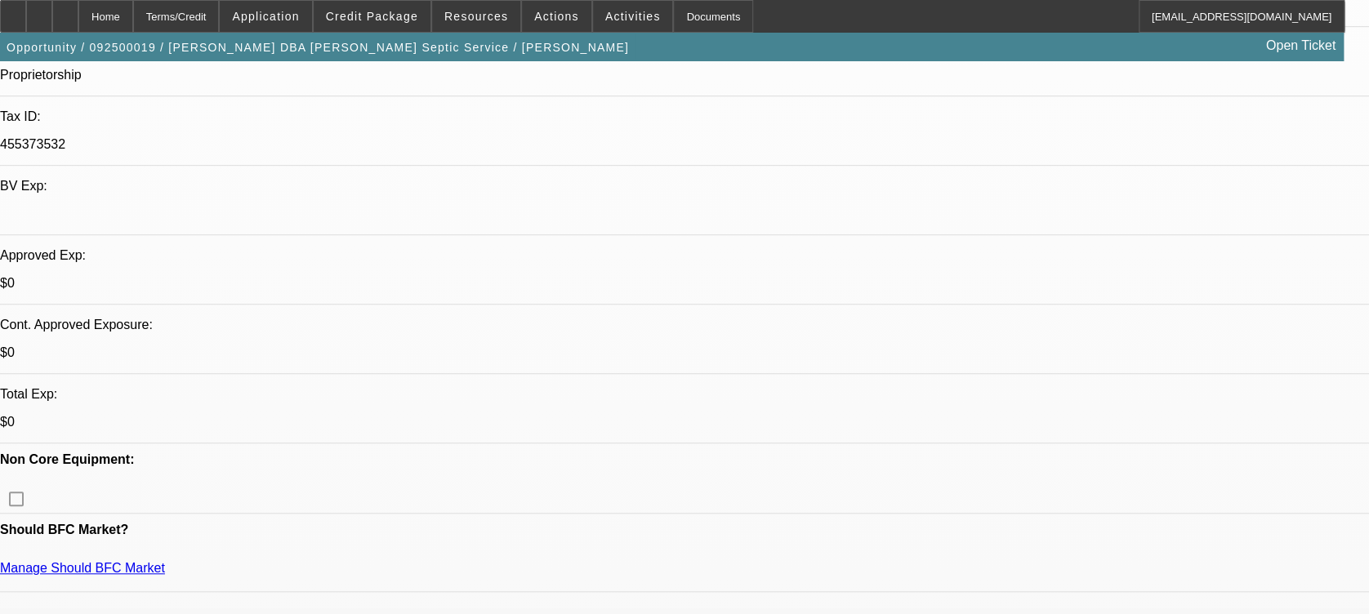
select select "1"
select select "3"
select select "4"
select select "1"
select select "3"
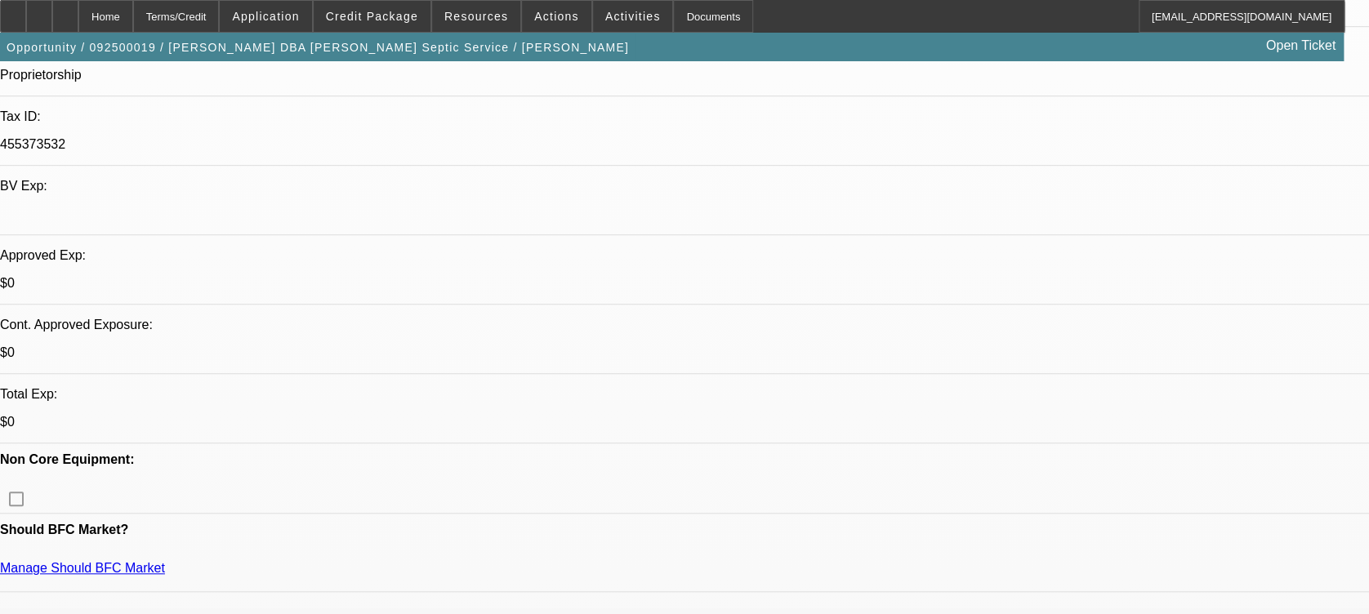
select select "4"
select select "1"
select select "3"
select select "4"
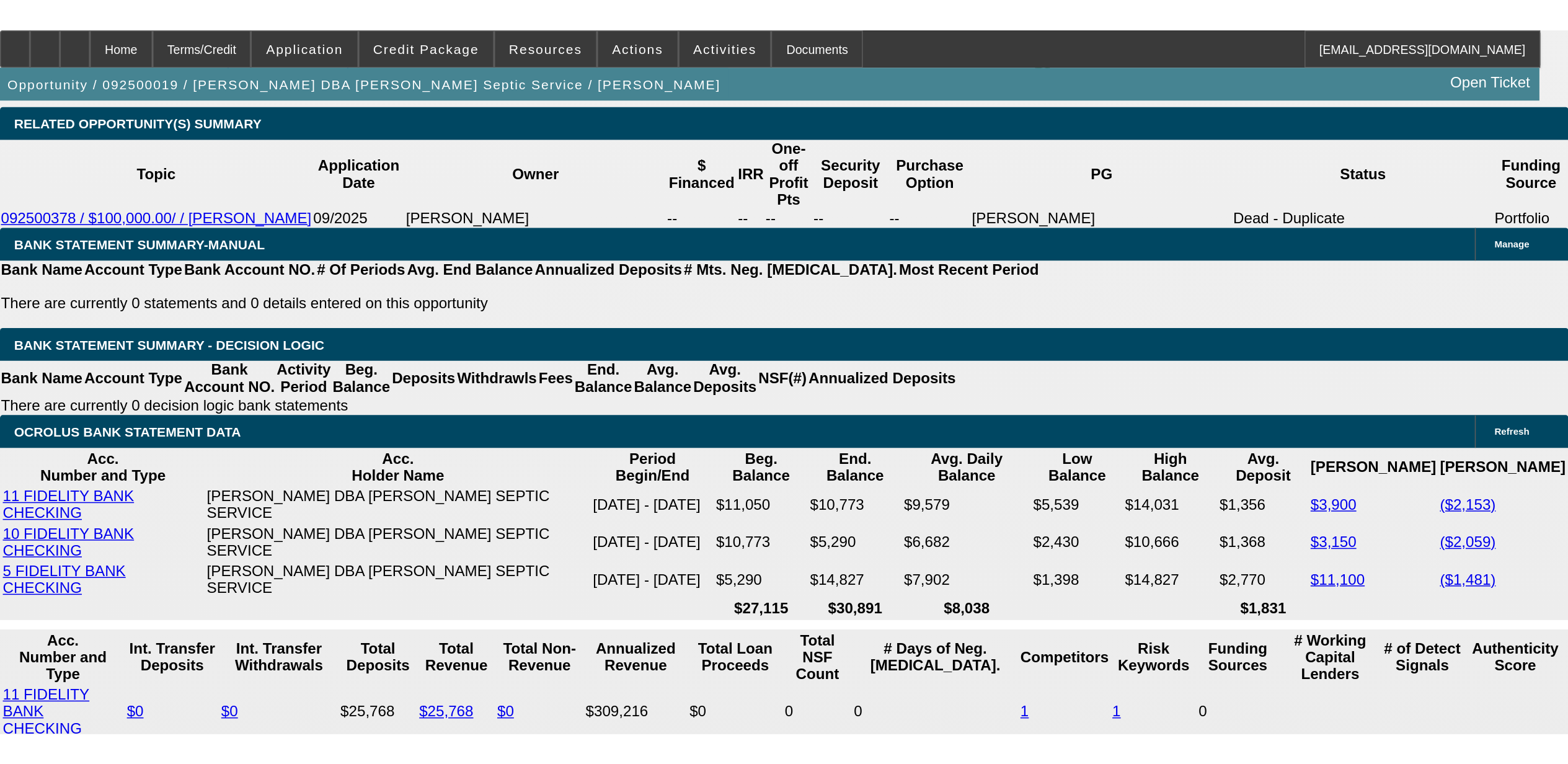
scroll to position [2054, 0]
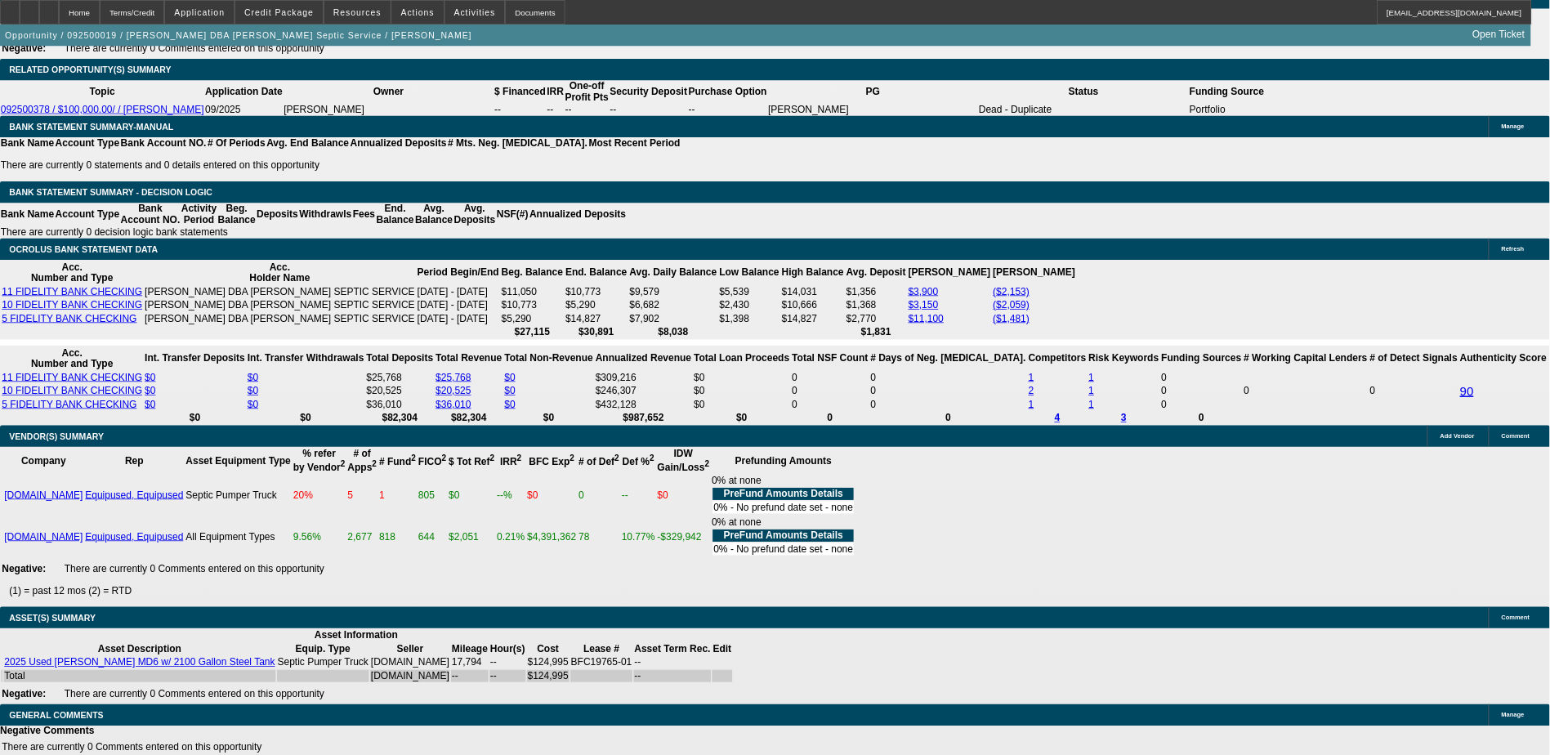
scroll to position [2708, 0]
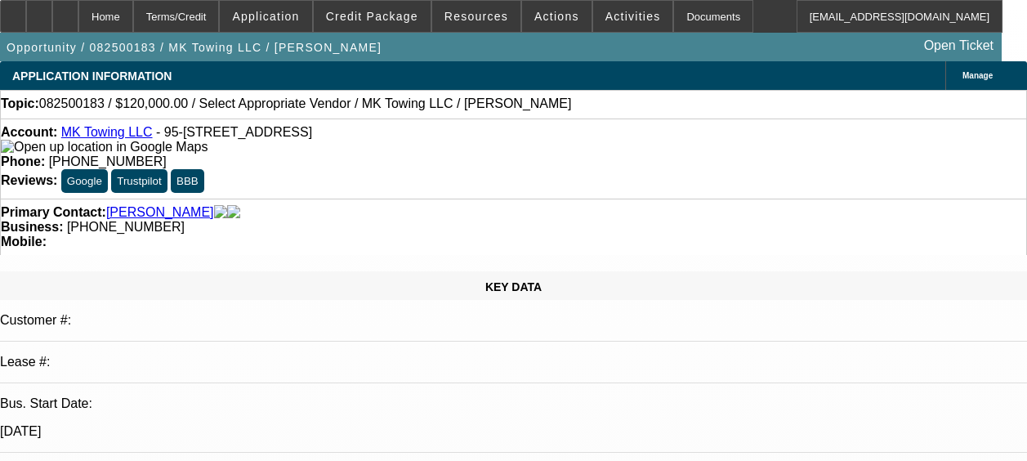
select select "0"
select select "3"
select select "0"
select select "6"
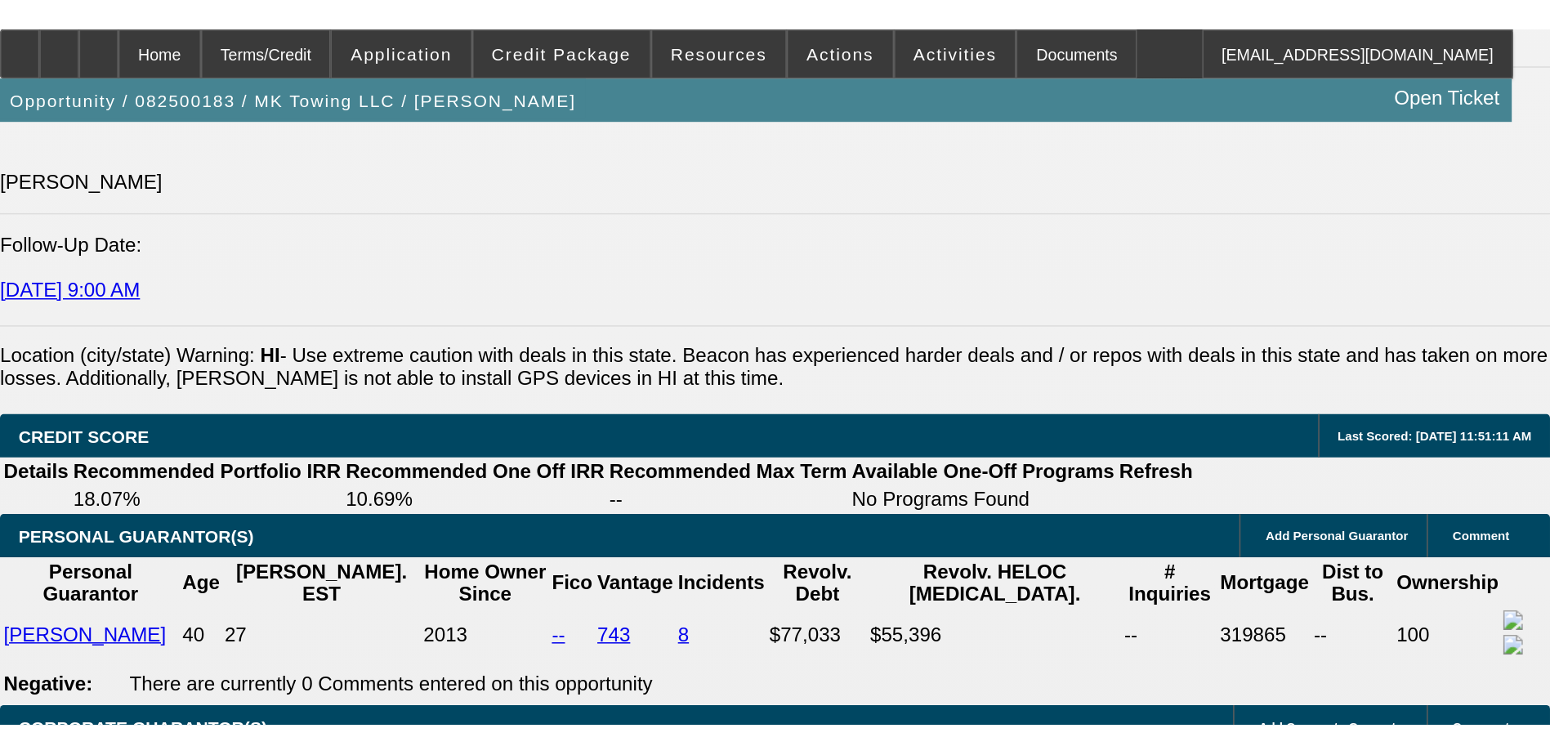
scroll to position [1895, 0]
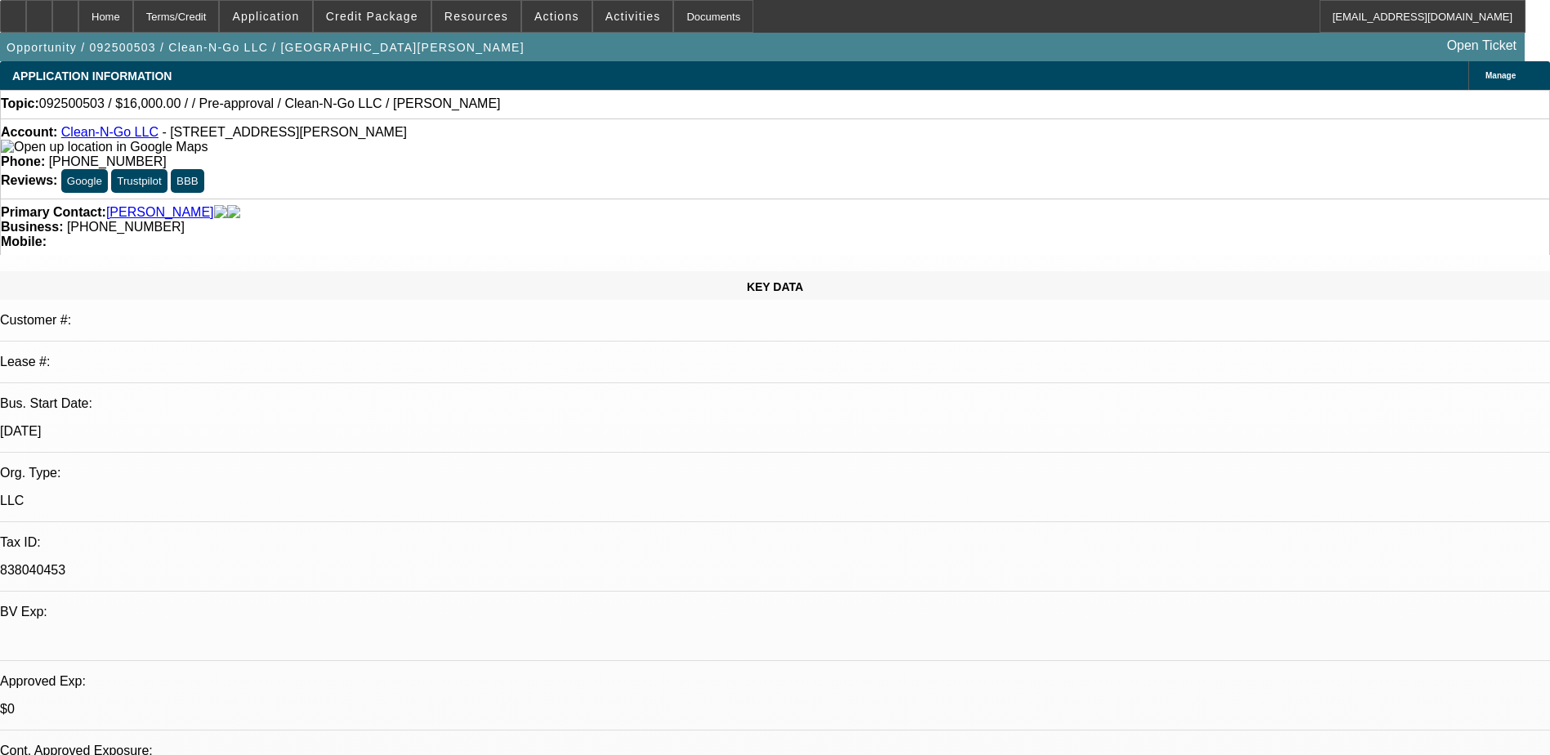
select select "0.2"
select select "2"
select select "0.1"
select select "4"
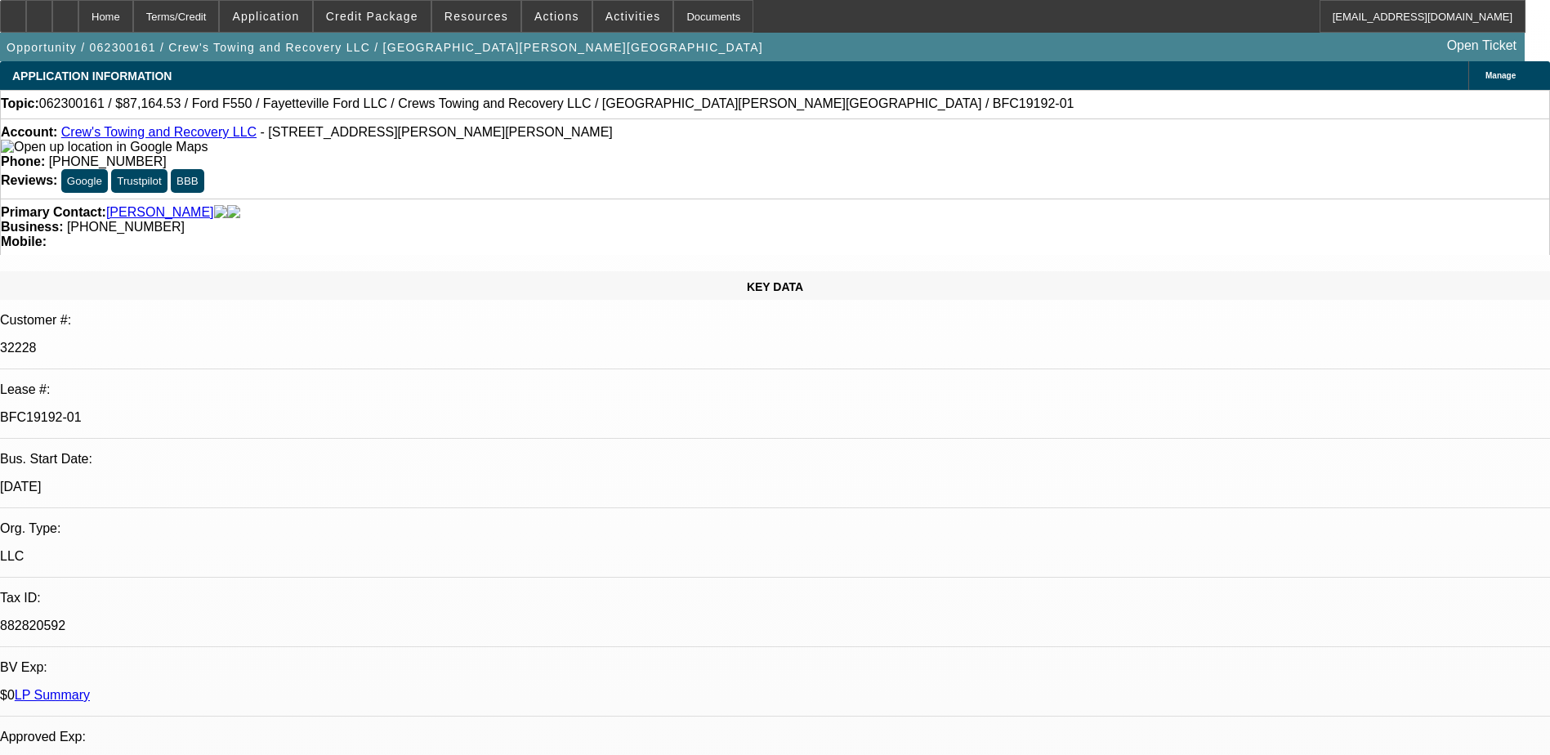
select select "0"
select select "2"
select select "0"
select select "2"
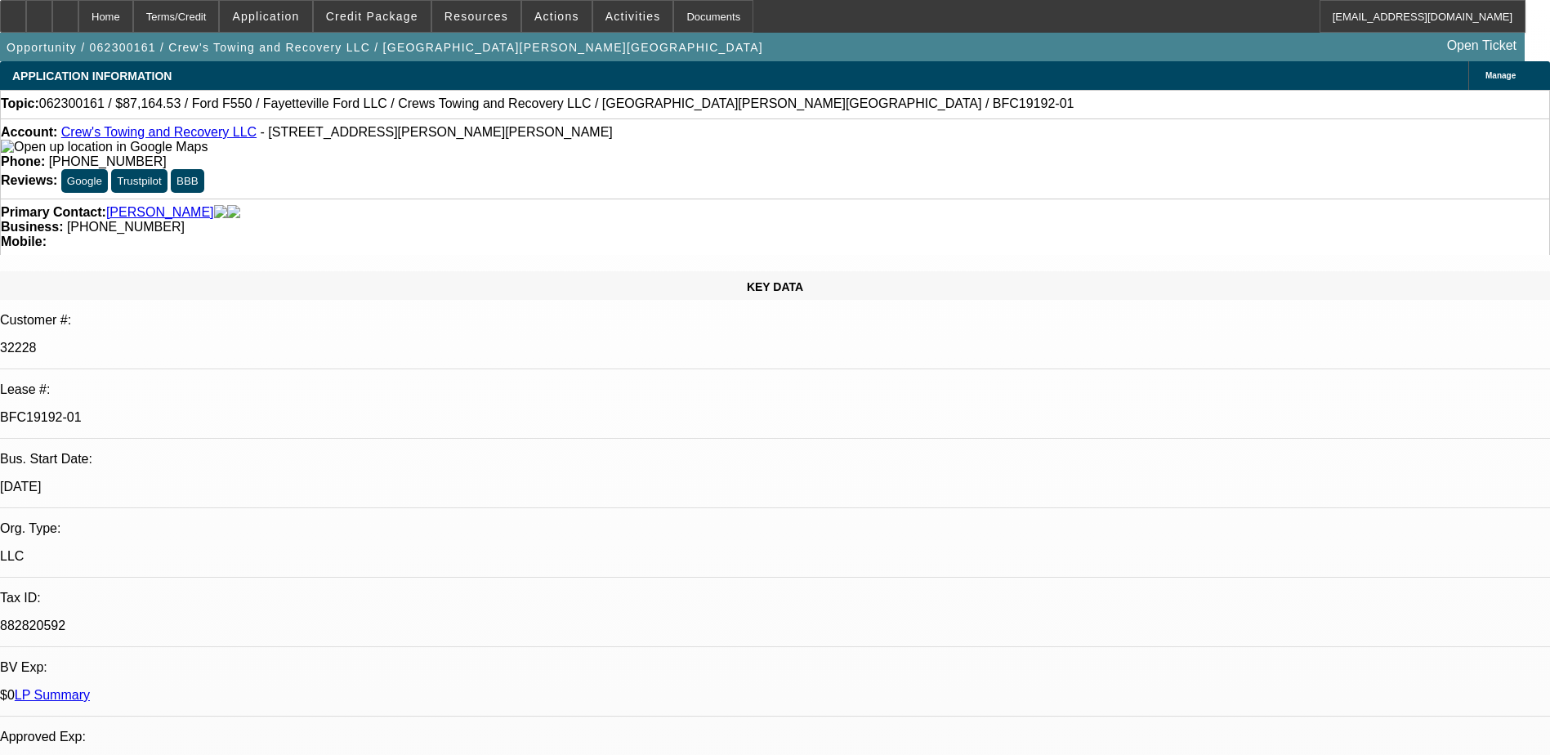
select select "0"
select select "2"
select select "0"
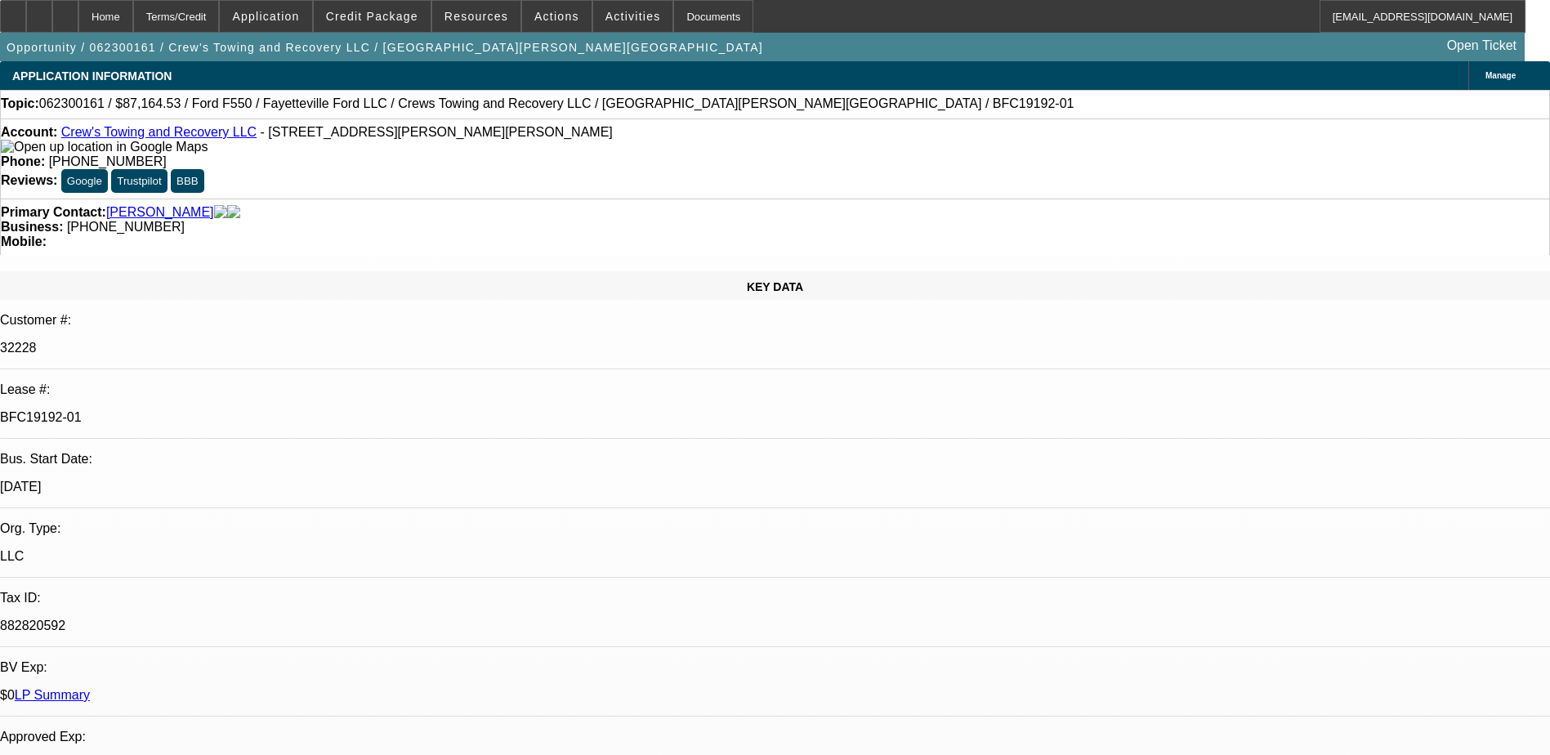
select select "2"
select select "0"
select select "1"
select select "2"
select select "6"
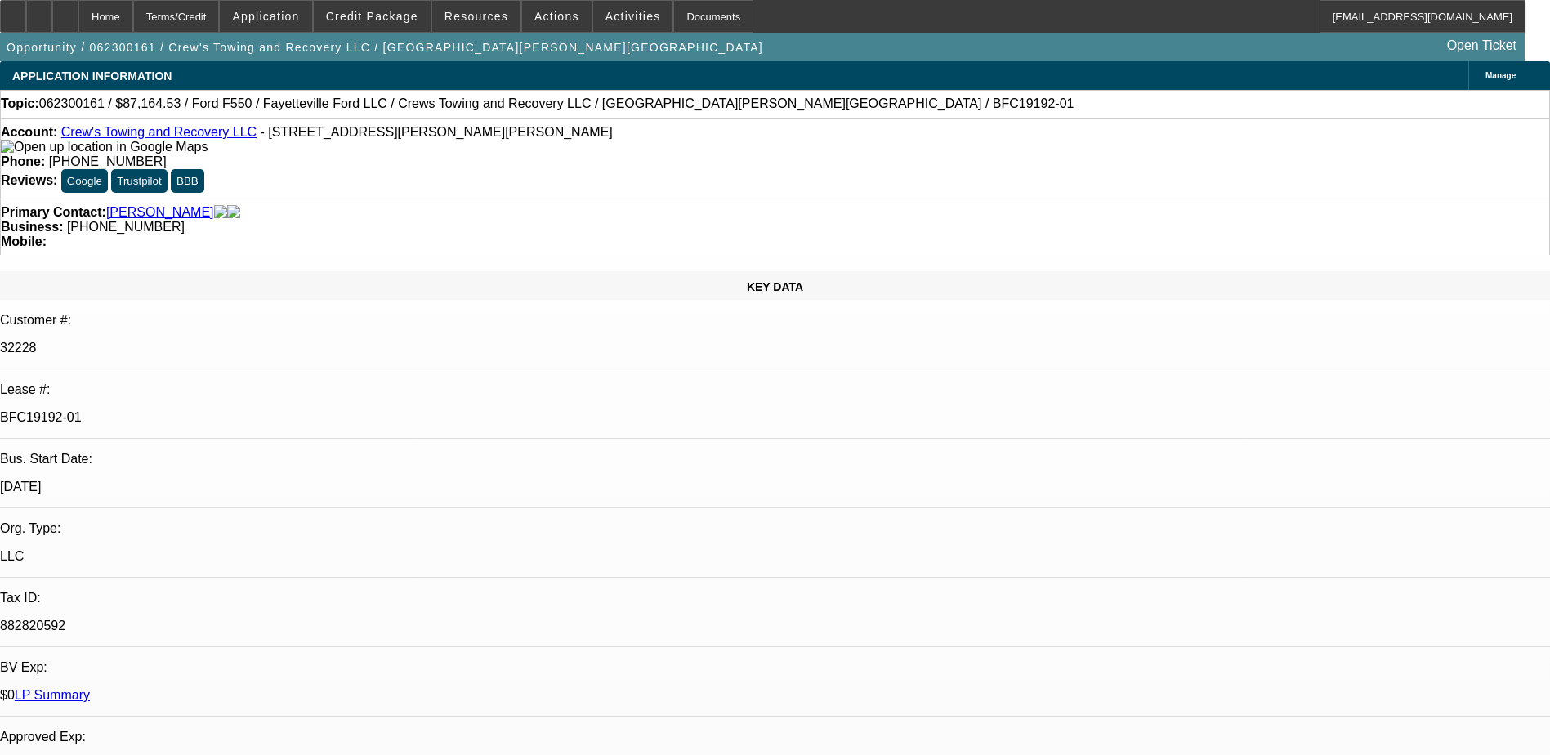
select select "1"
select select "2"
select select "6"
select select "1"
select select "2"
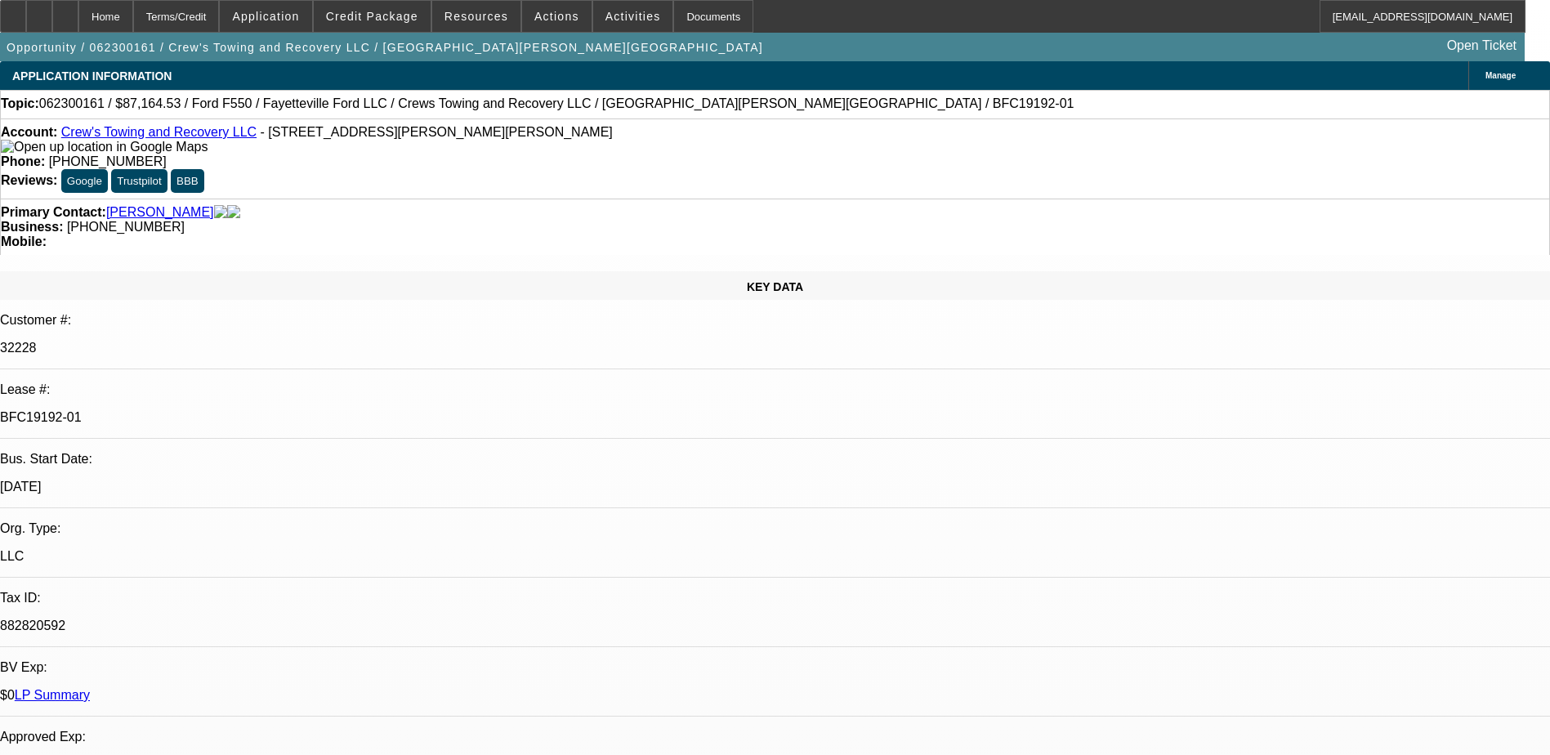
select select "6"
select select "1"
select select "2"
select select "6"
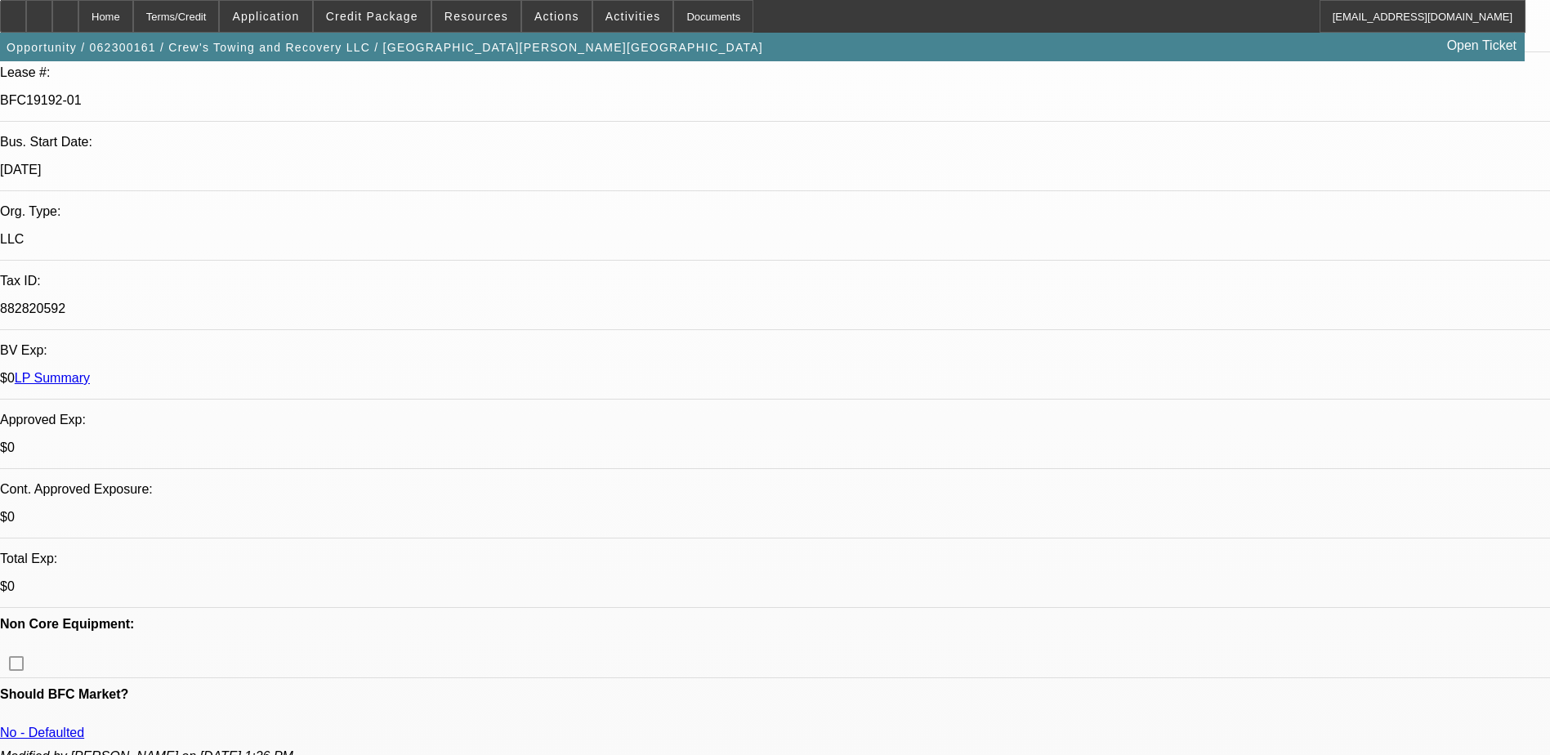
scroll to position [82, 0]
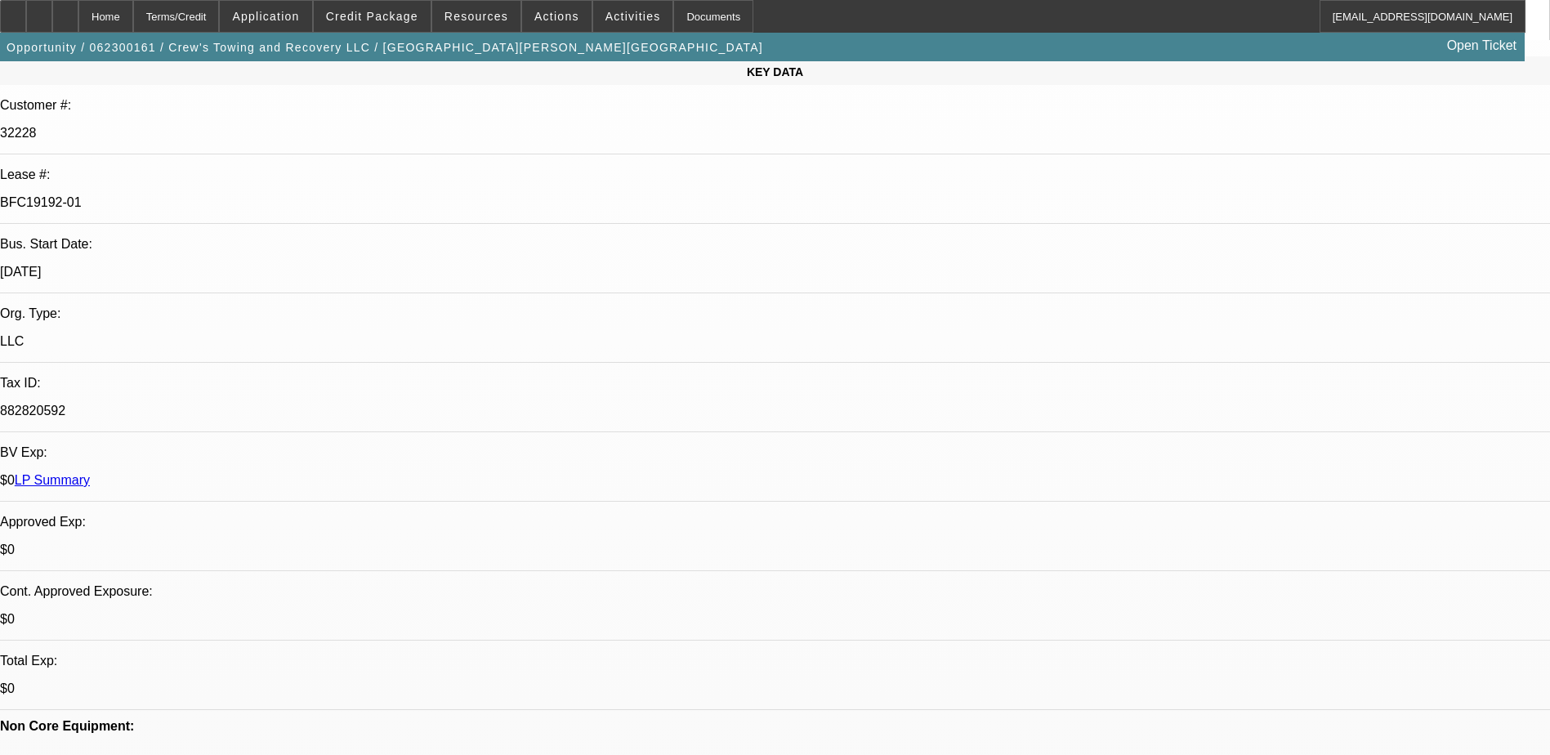
scroll to position [327, 0]
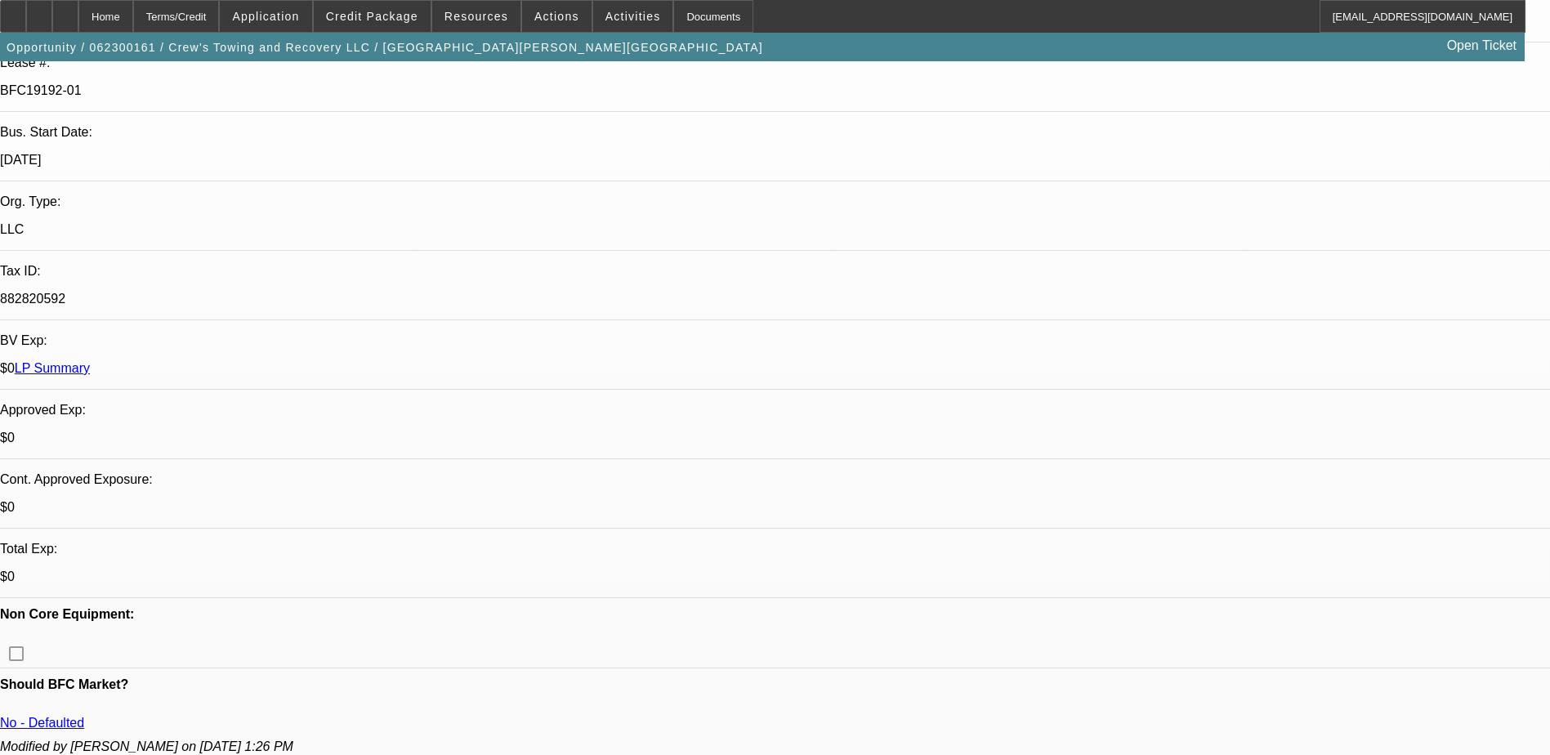
drag, startPoint x: 1050, startPoint y: 541, endPoint x: 1223, endPoint y: 627, distance: 193.3
drag, startPoint x: 1223, startPoint y: 629, endPoint x: 1051, endPoint y: 542, distance: 192.2
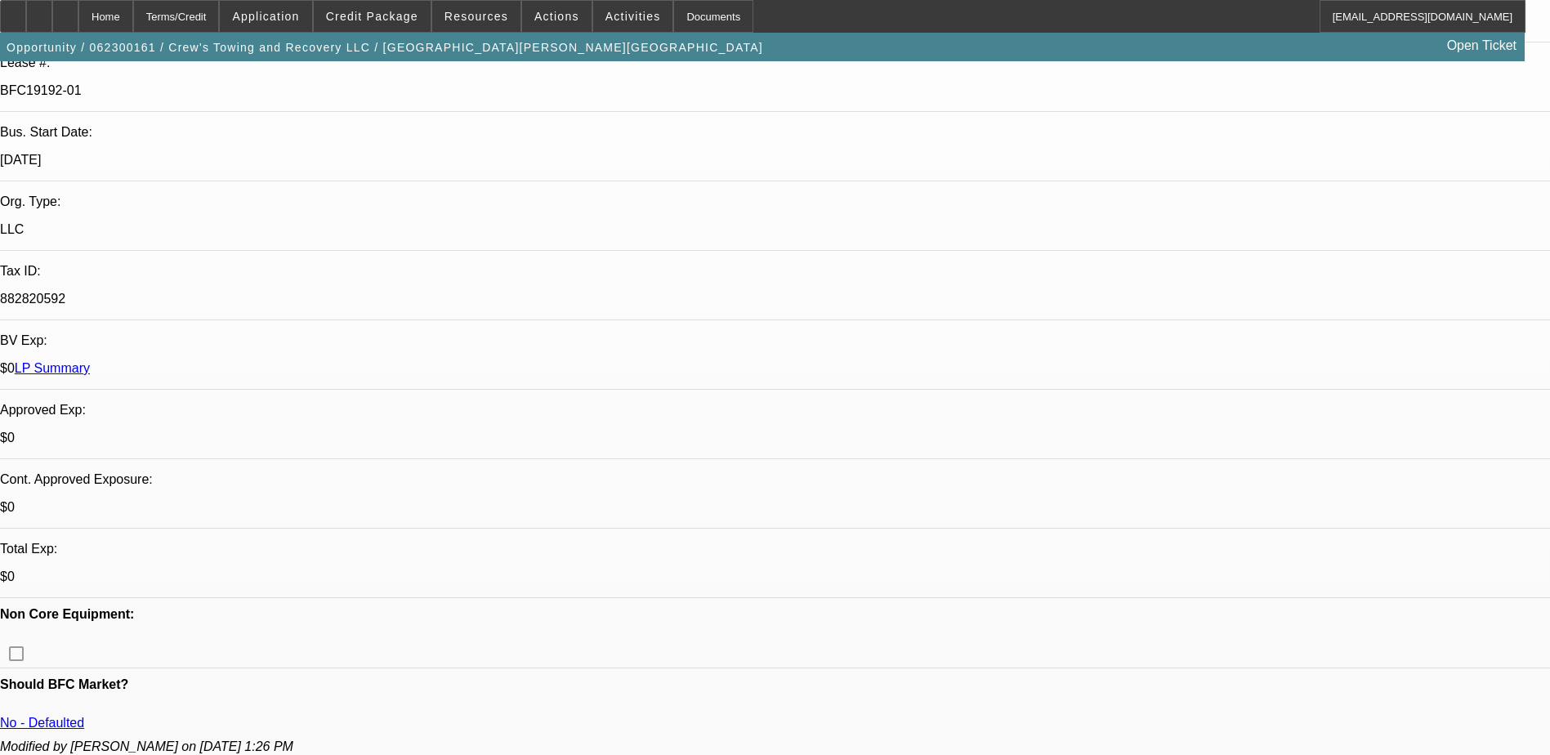
drag, startPoint x: 1051, startPoint y: 542, endPoint x: 1249, endPoint y: 650, distance: 225.2
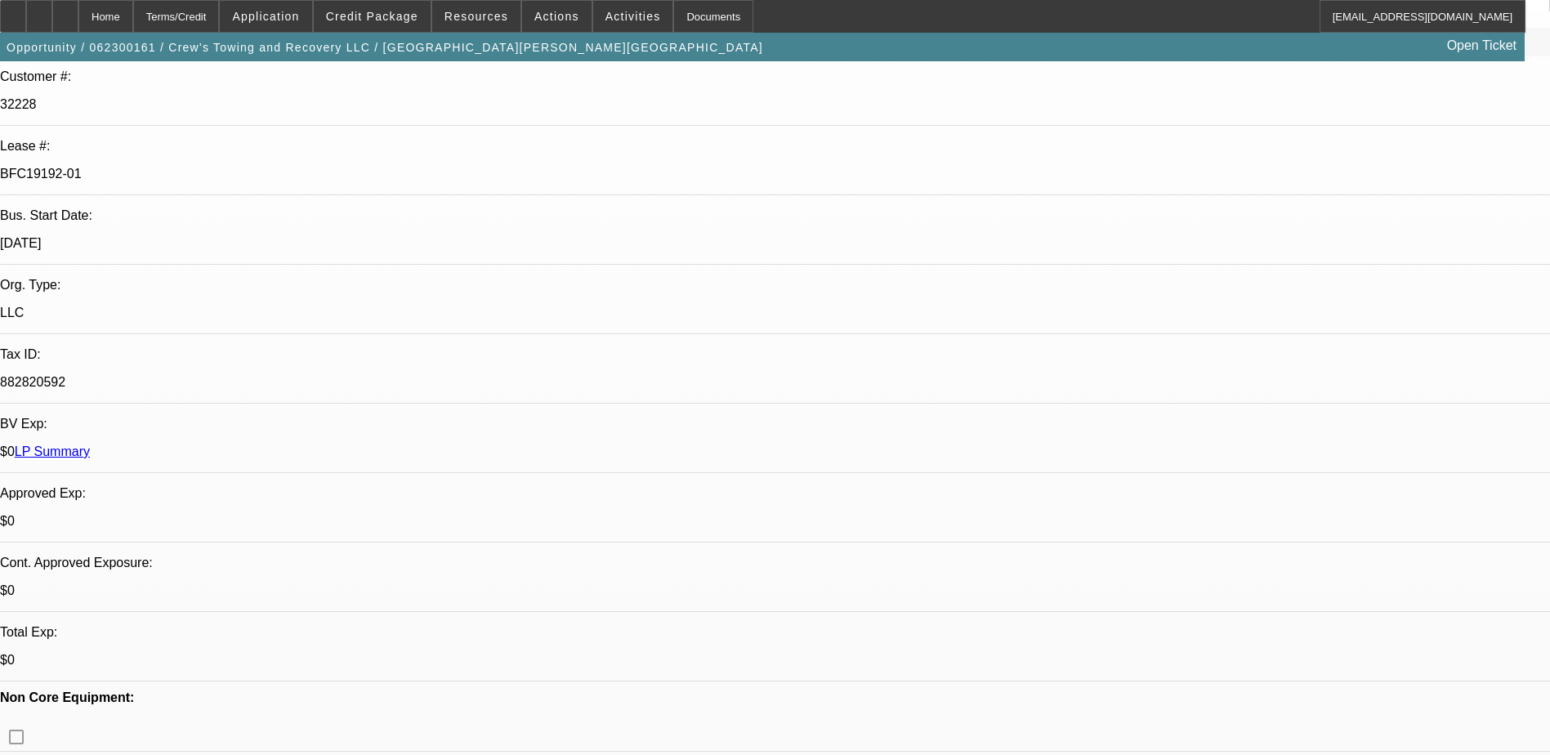
scroll to position [0, 0]
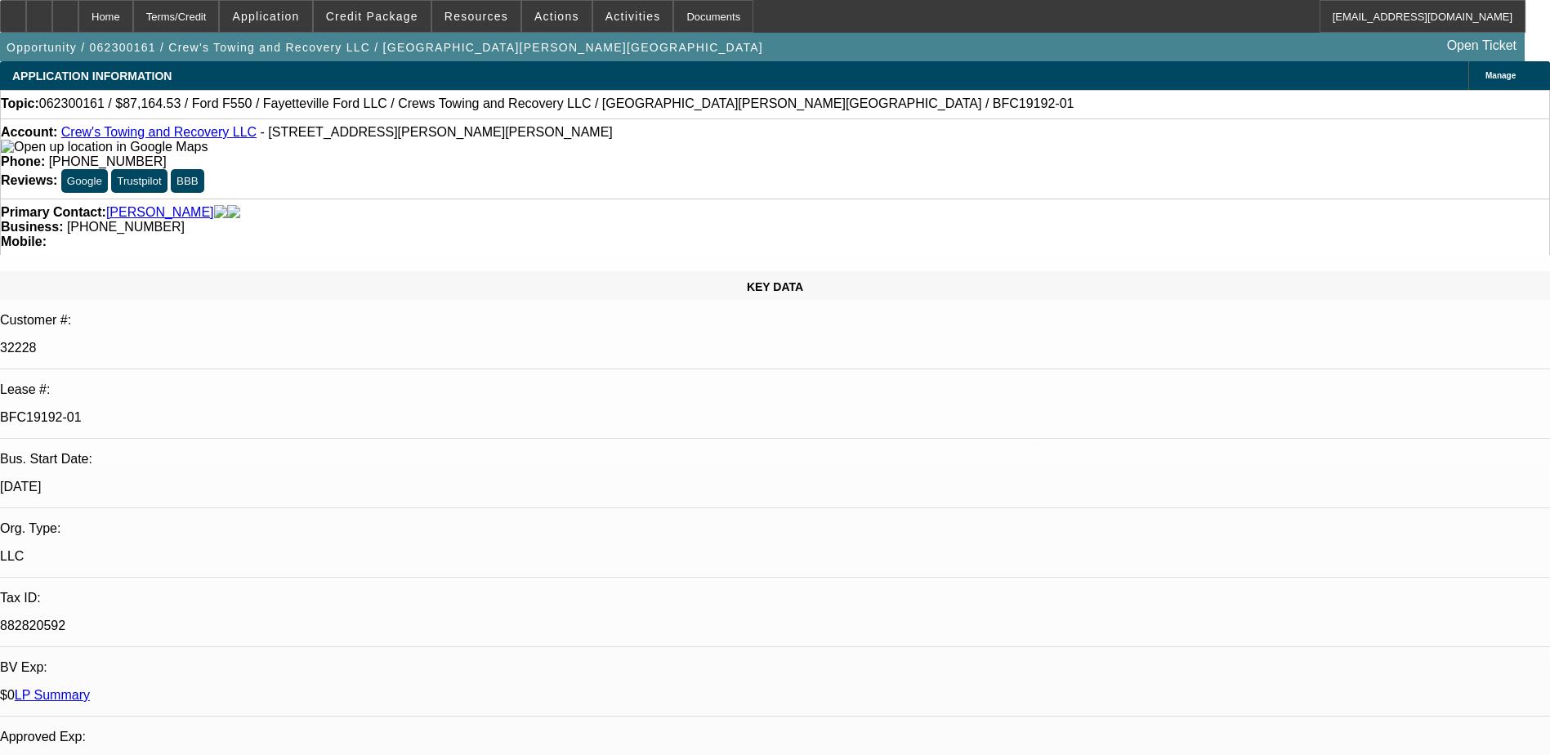
click at [485, 199] on div "Primary Contact: Aldridge, Marion Business: (478) 972-7368 Mobile:" at bounding box center [775, 227] width 1550 height 56
click at [591, 155] on div "Account: Crew's Towing and Recovery LLC - 1300 Rodgers St, Perry, GA 31069 Phon…" at bounding box center [775, 158] width 1550 height 80
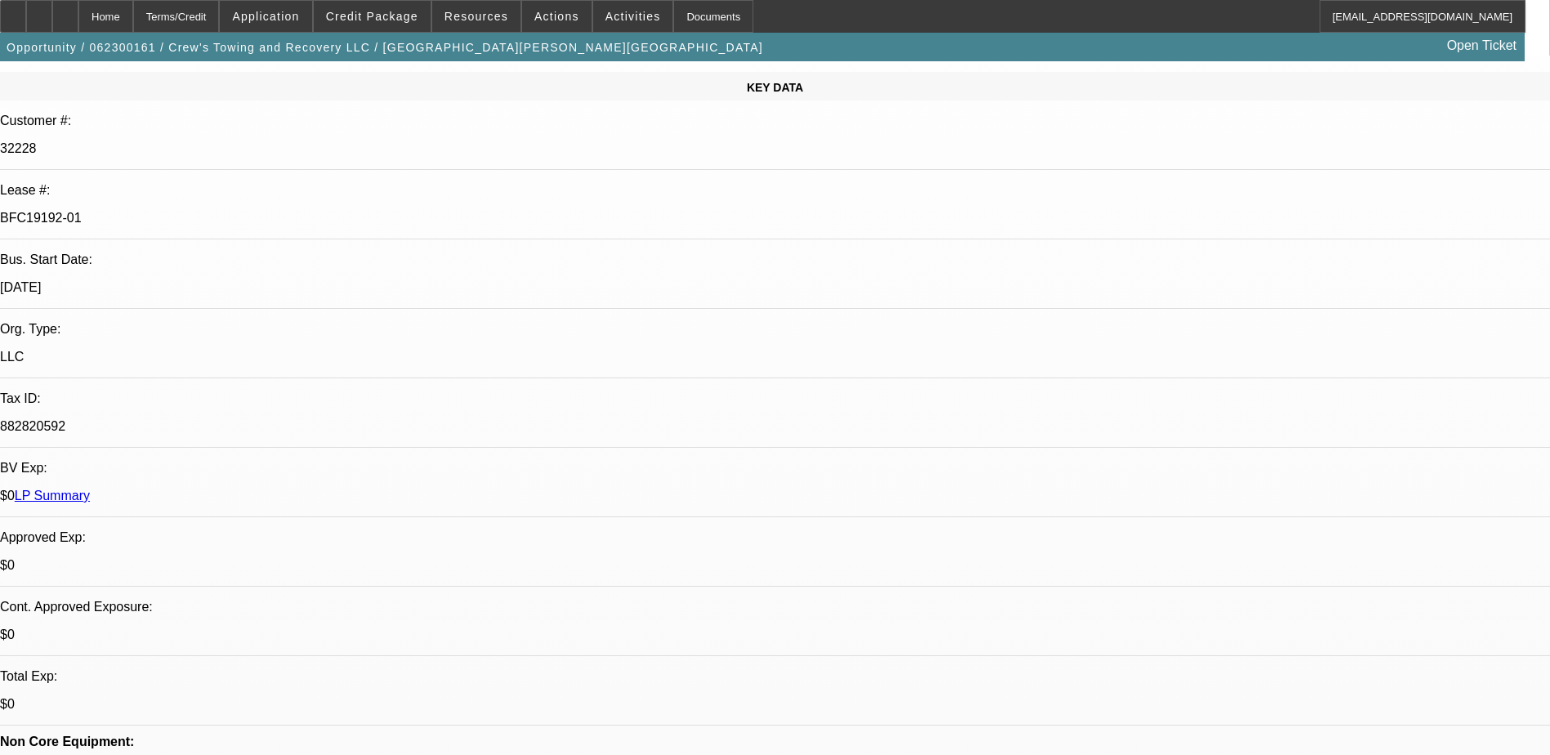
scroll to position [408, 0]
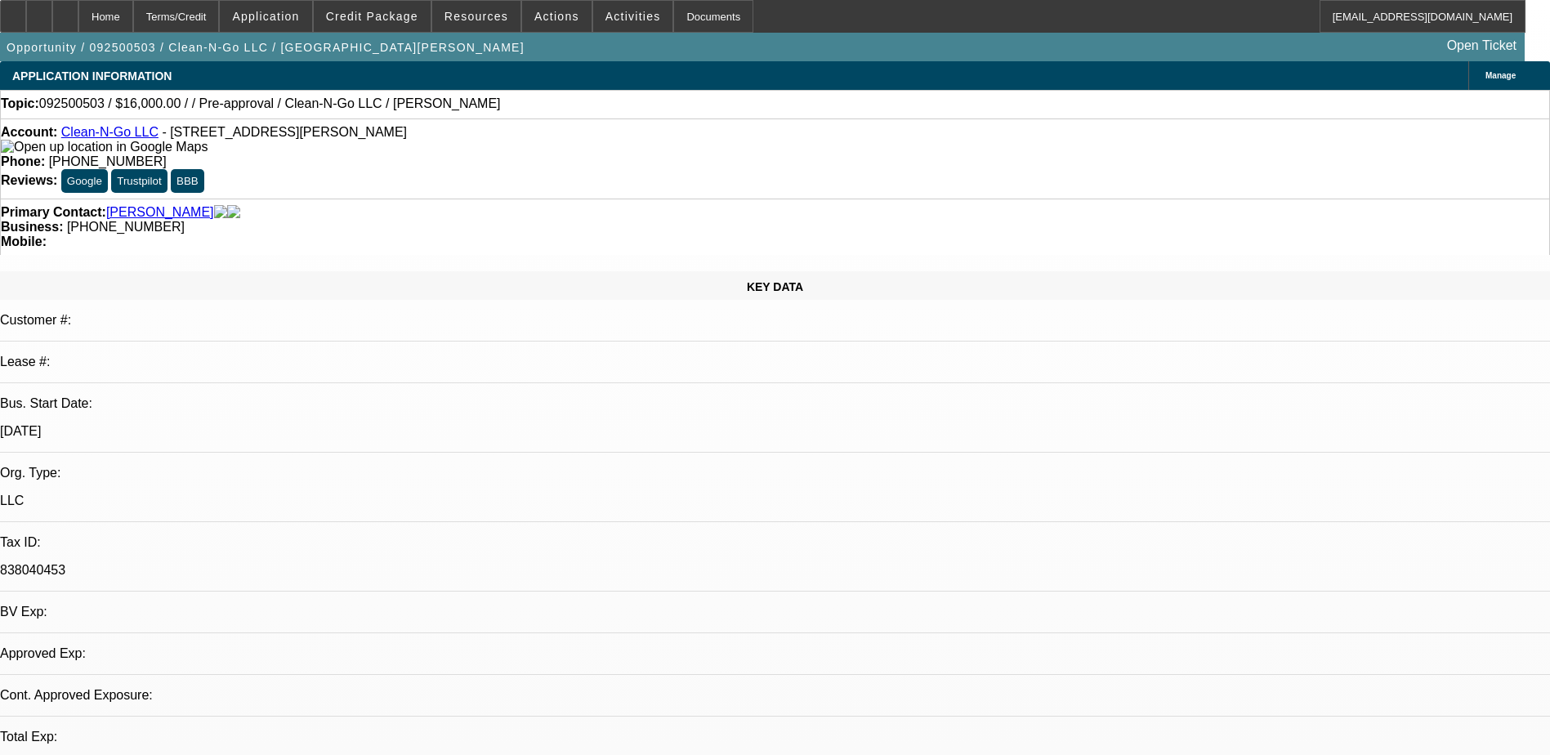
select select "0.2"
select select "2"
select select "0.1"
select select "4"
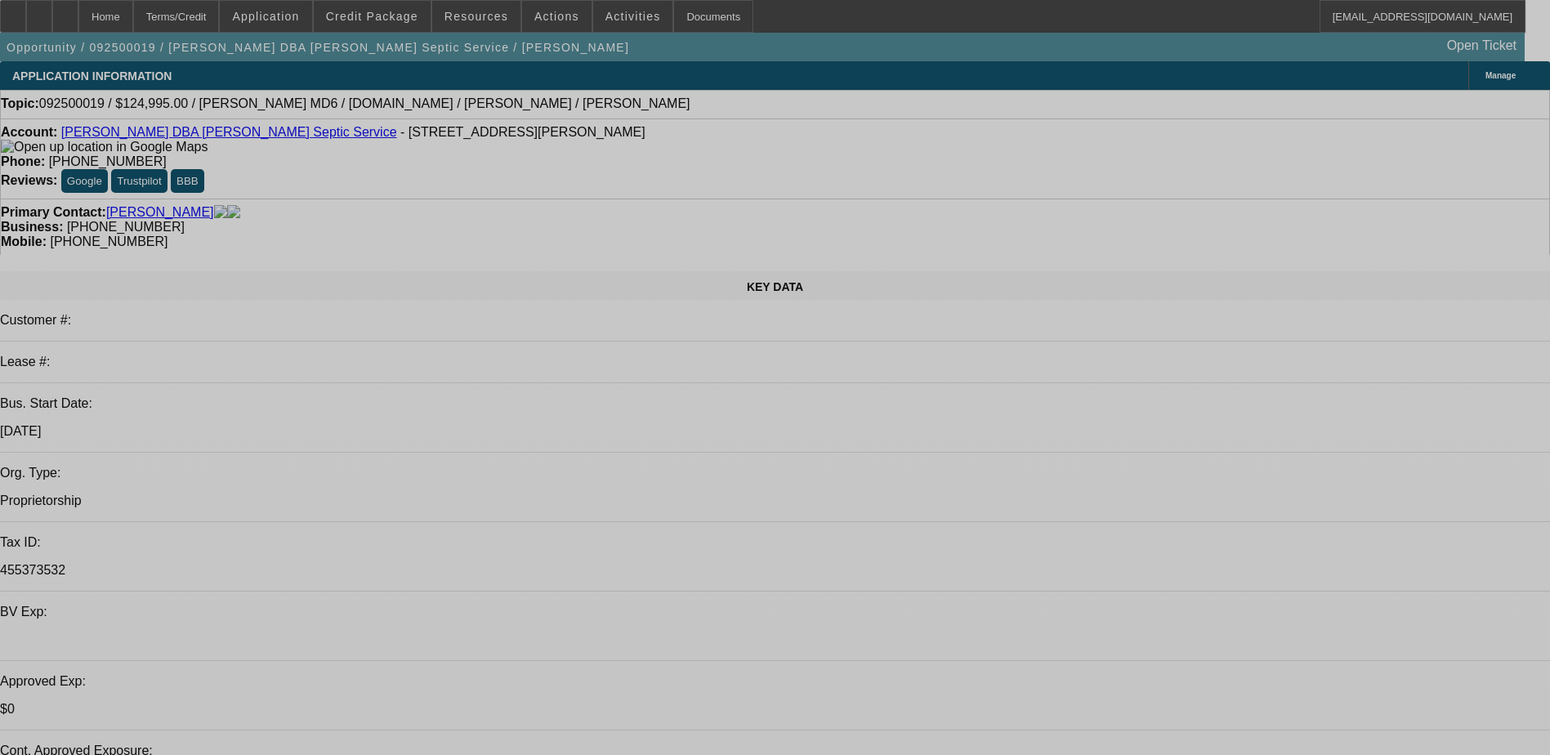
select select "0"
select select "0.1"
select select "0"
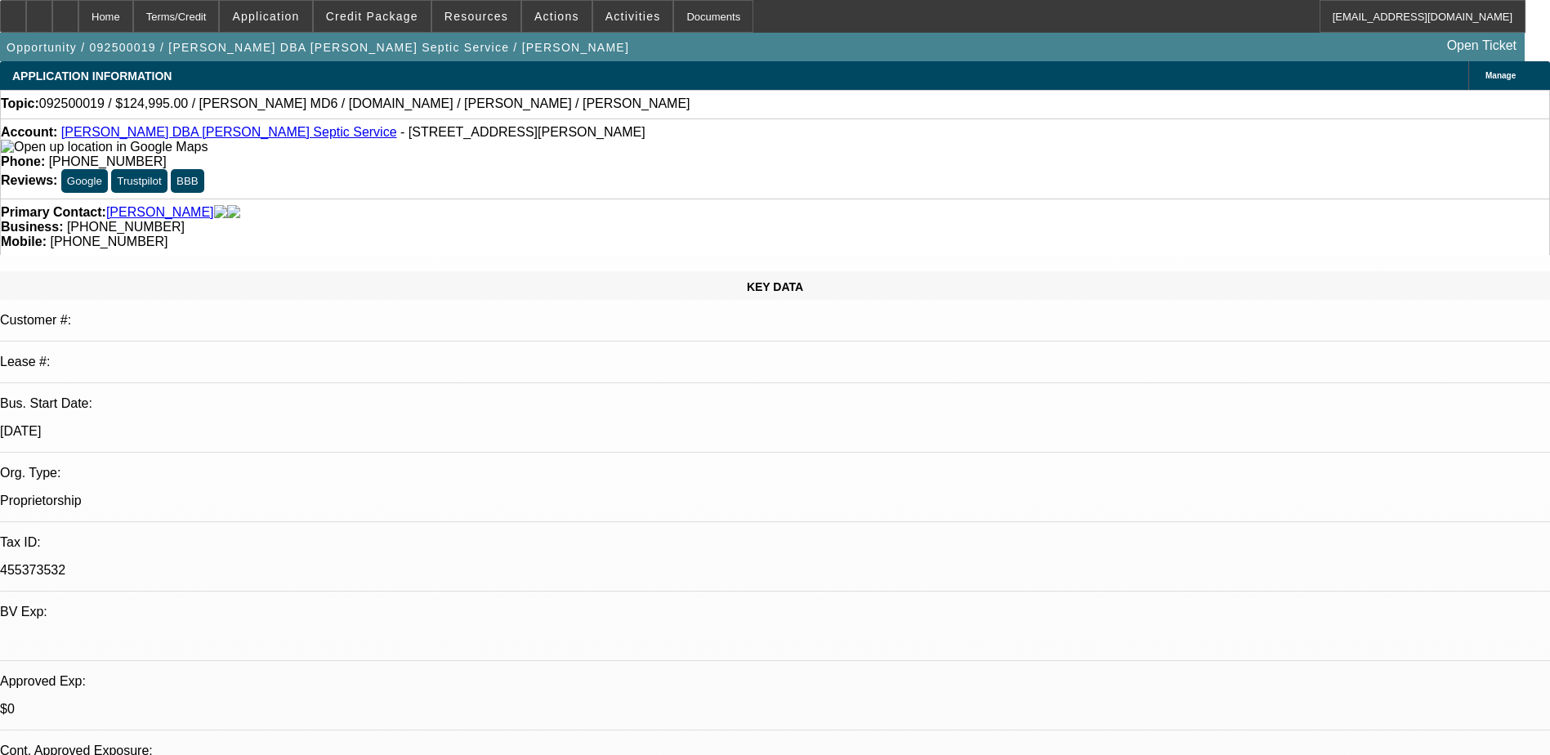
select select "0"
select select "0.1"
select select "0"
select select "0.1"
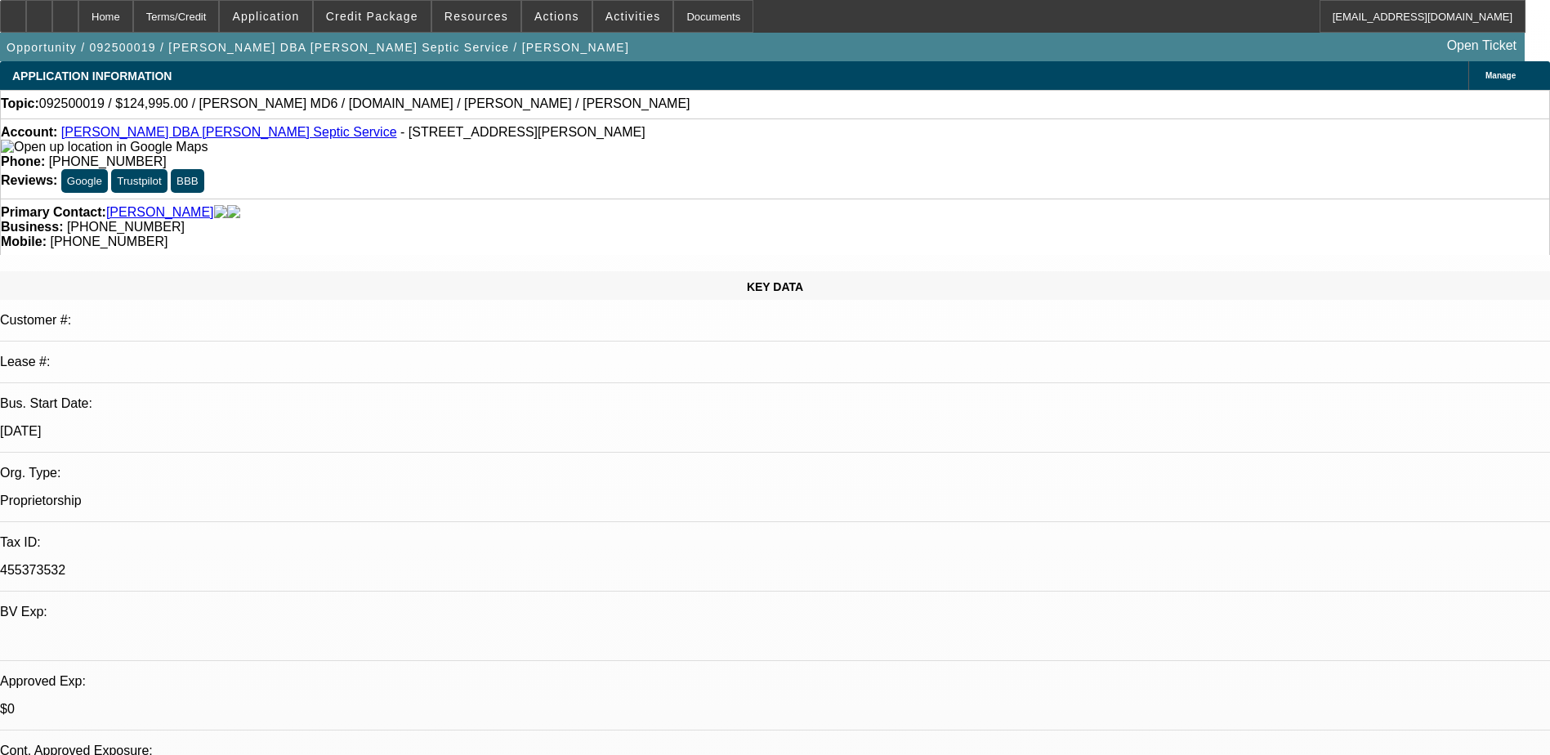
select select "1"
select select "3"
select select "4"
select select "1"
select select "3"
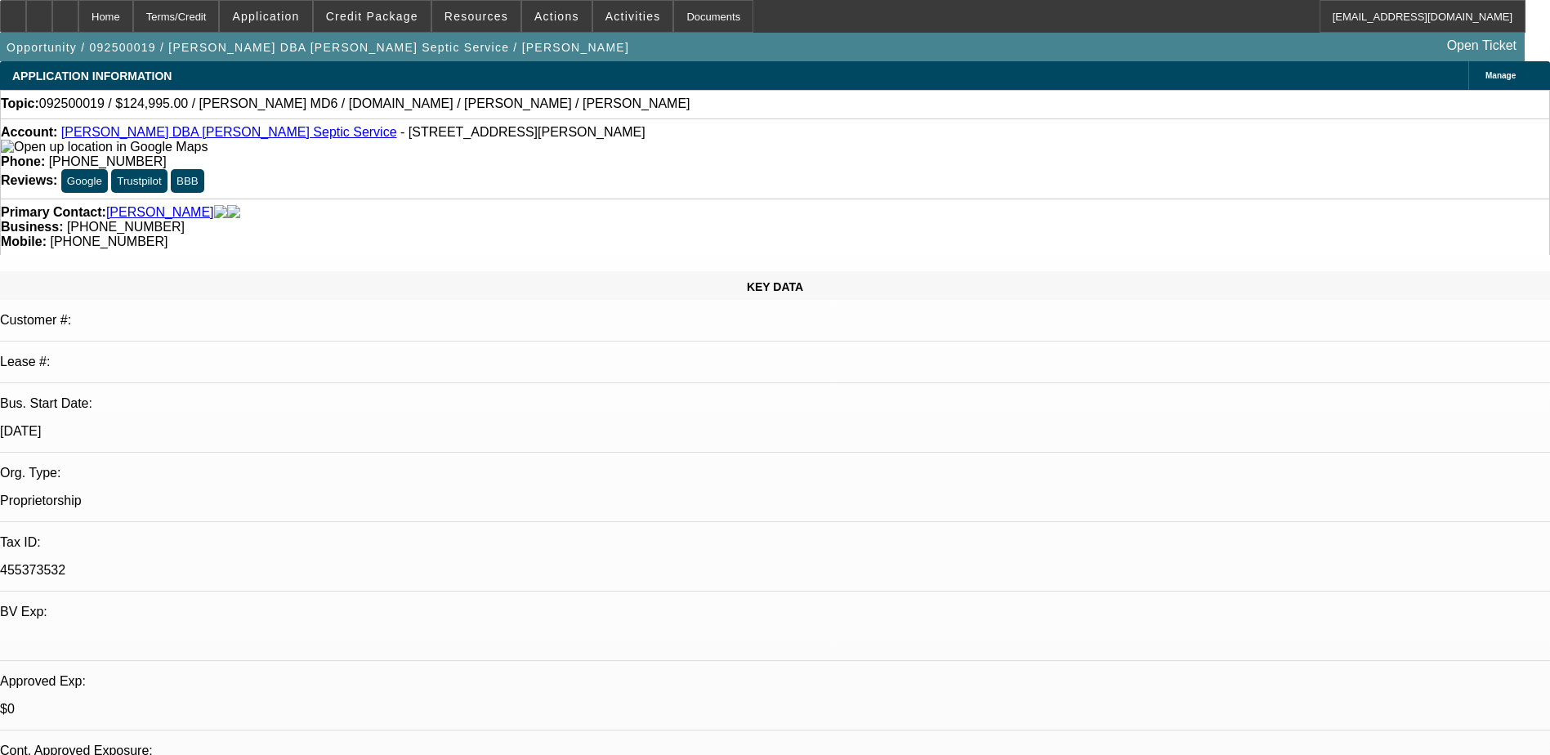
select select "4"
select select "1"
select select "3"
select select "4"
